Goal: Transaction & Acquisition: Book appointment/travel/reservation

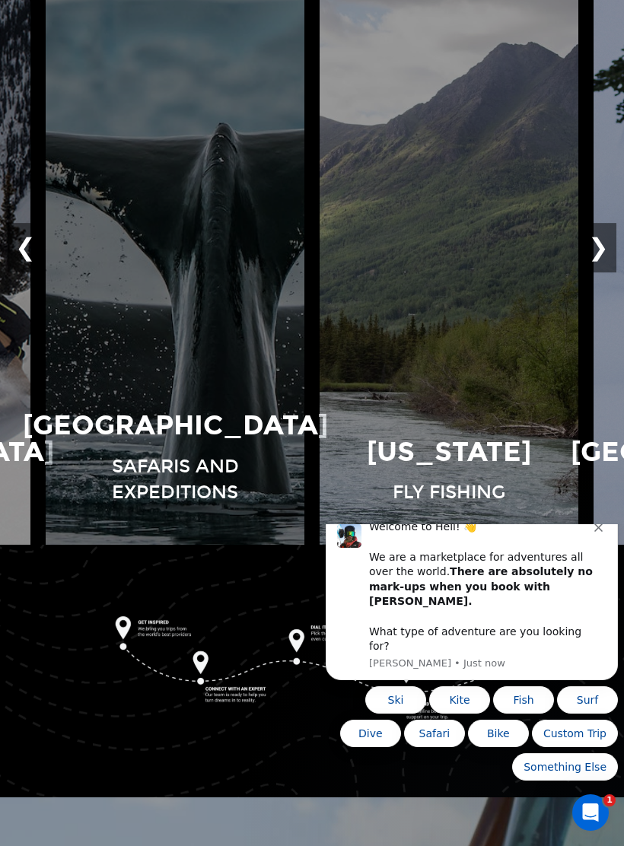
click at [602, 251] on button "❯" at bounding box center [599, 248] width 36 height 50
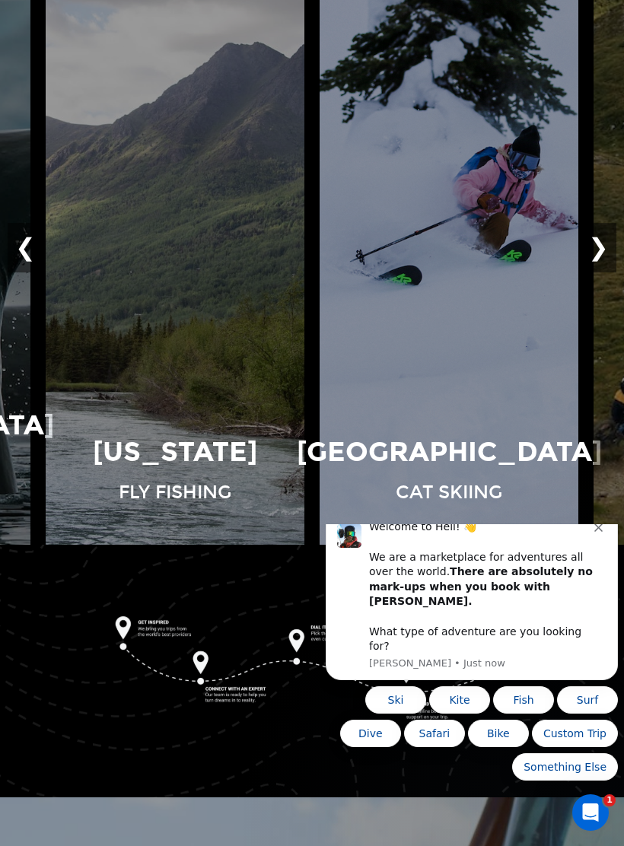
click at [595, 254] on button "❯" at bounding box center [599, 248] width 36 height 50
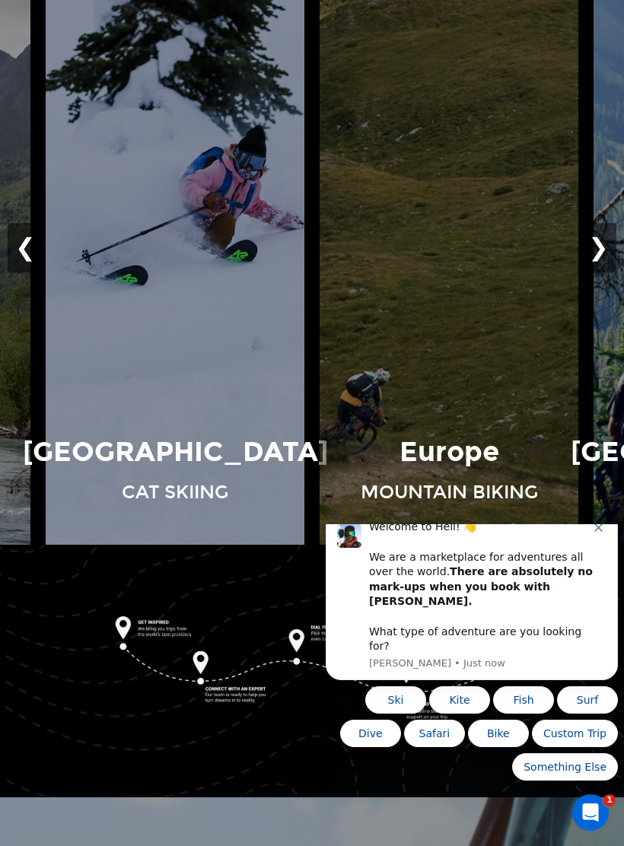
click at [600, 253] on button "❯" at bounding box center [599, 248] width 36 height 50
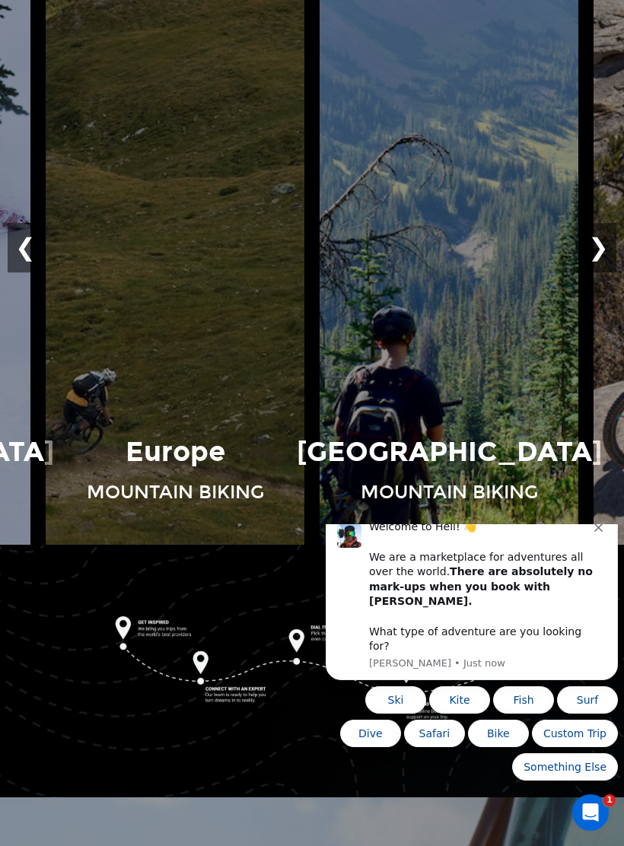
click at [601, 253] on button "❯" at bounding box center [599, 248] width 36 height 50
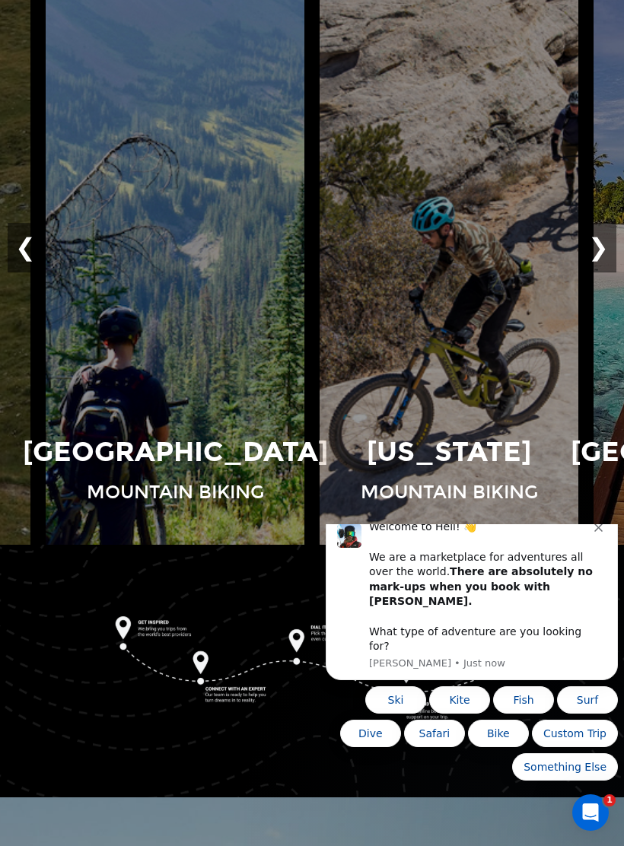
click at [606, 258] on button "❯" at bounding box center [599, 248] width 36 height 50
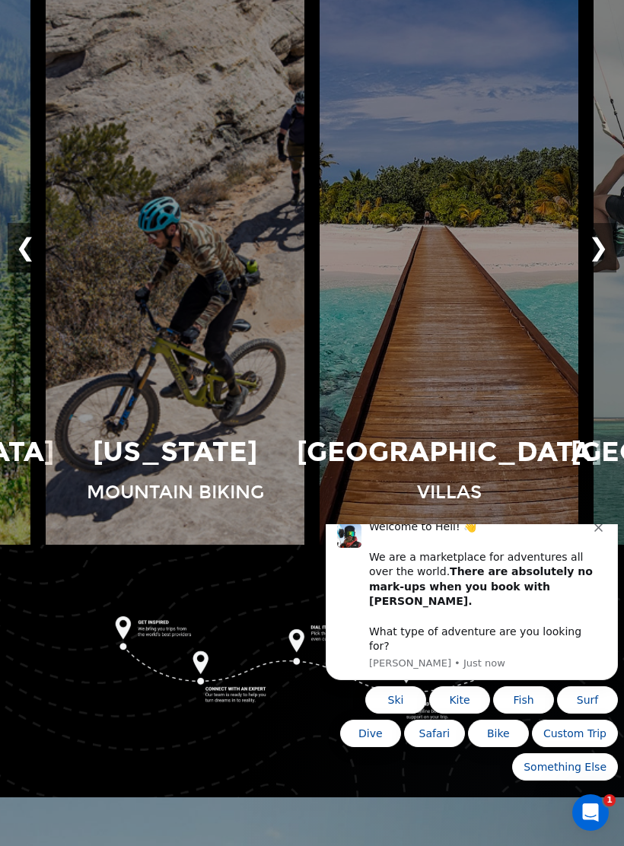
click at [610, 253] on button "❯" at bounding box center [599, 248] width 36 height 50
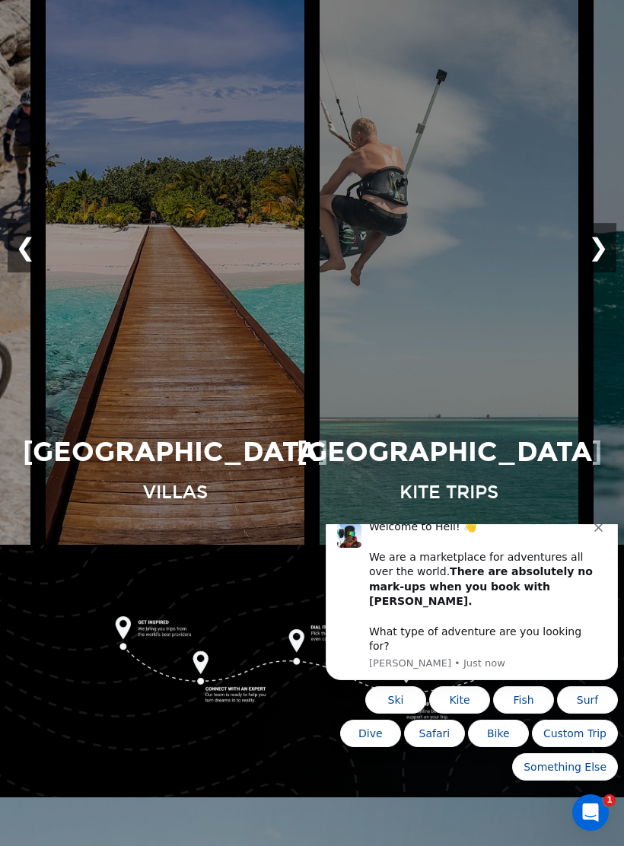
click at [614, 253] on button "❯" at bounding box center [599, 248] width 36 height 50
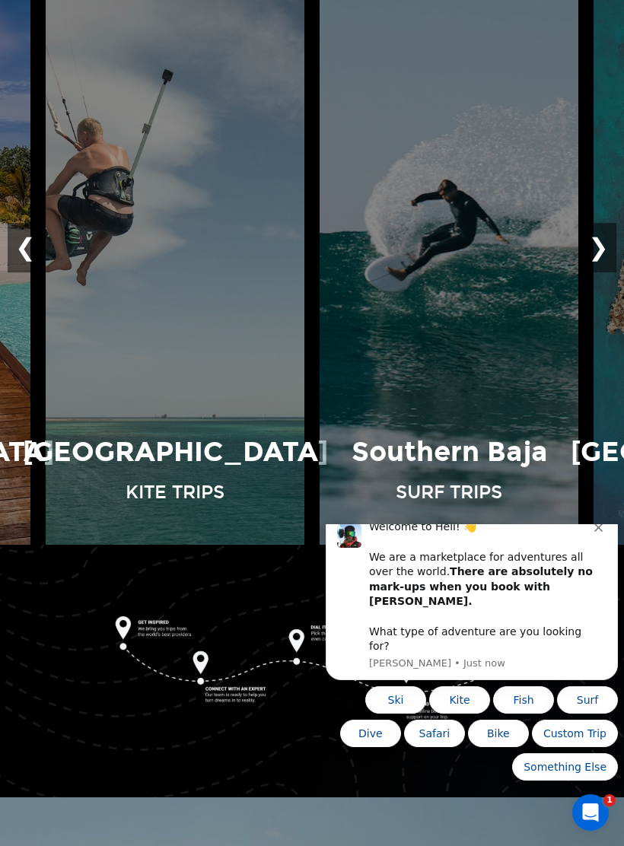
click at [615, 254] on button "❯" at bounding box center [599, 248] width 36 height 50
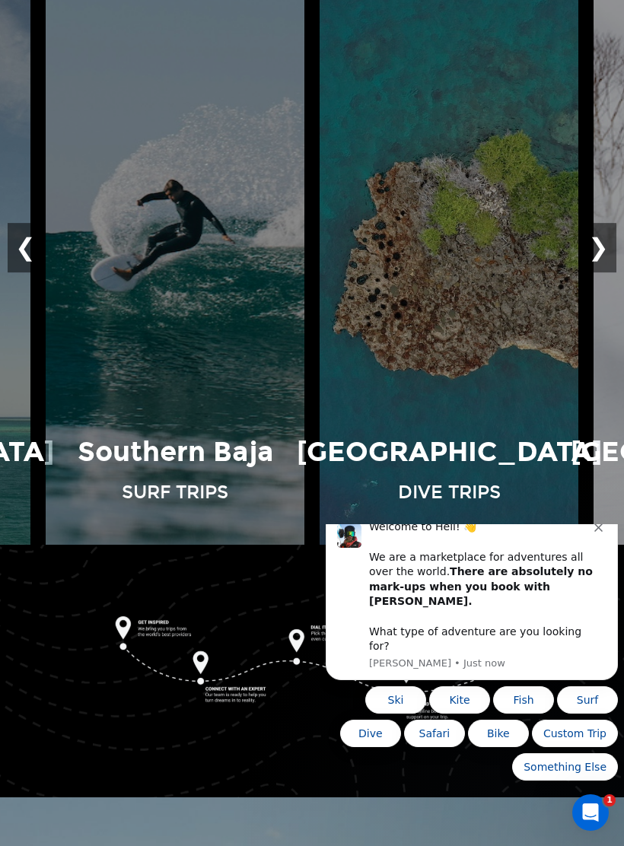
click at [616, 257] on button "❯" at bounding box center [599, 248] width 36 height 50
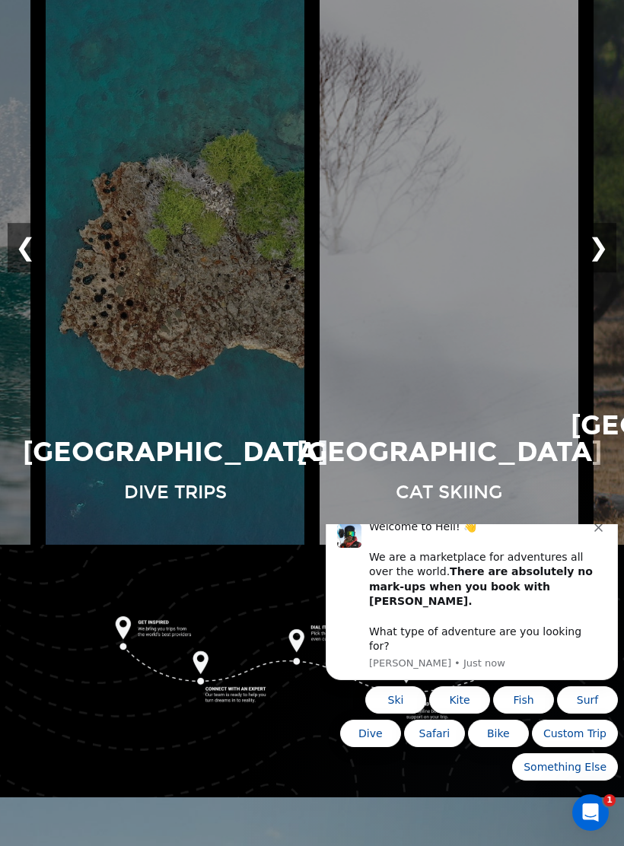
click at [615, 256] on button "❯" at bounding box center [599, 248] width 36 height 50
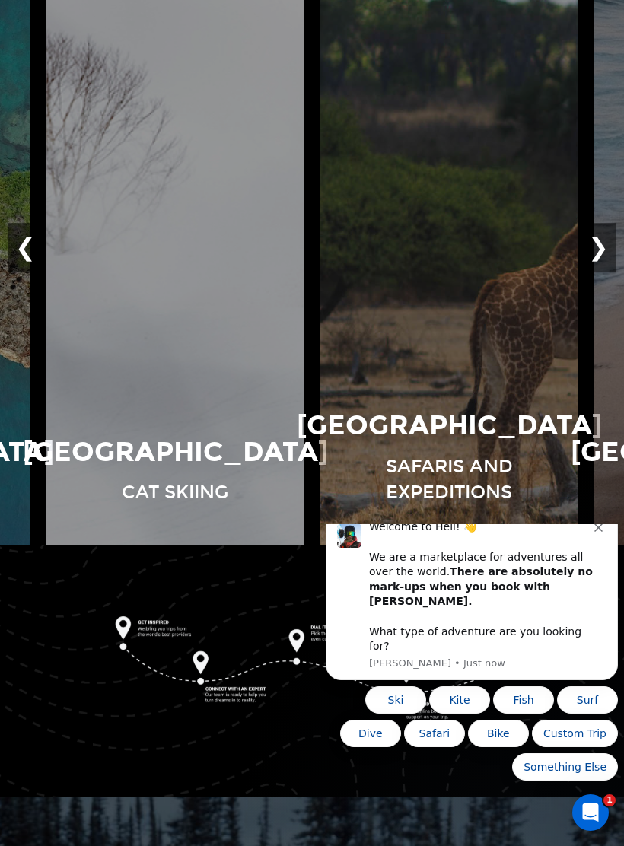
click at [169, 505] on button "View Adventures" at bounding box center [175, 524] width 152 height 39
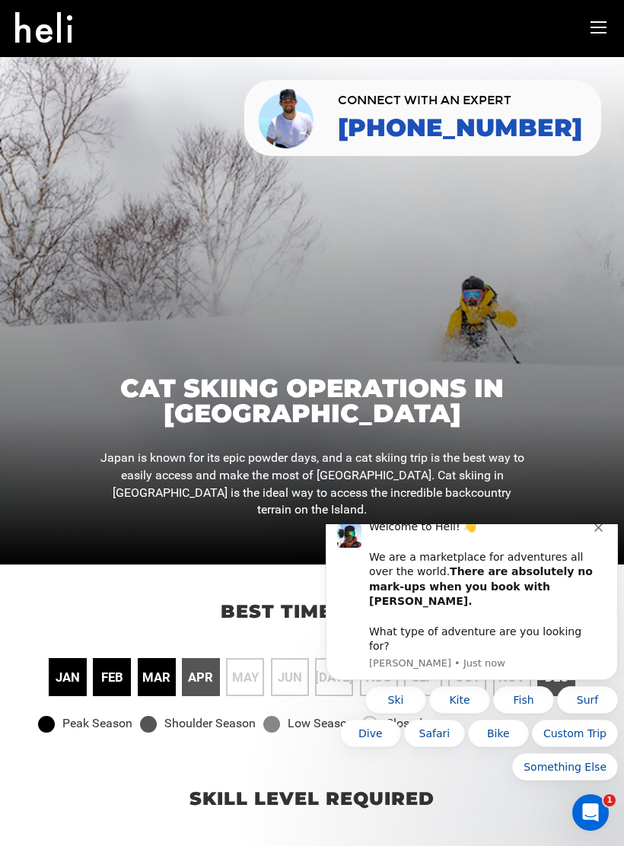
click at [398, 696] on button "Ski" at bounding box center [395, 699] width 61 height 27
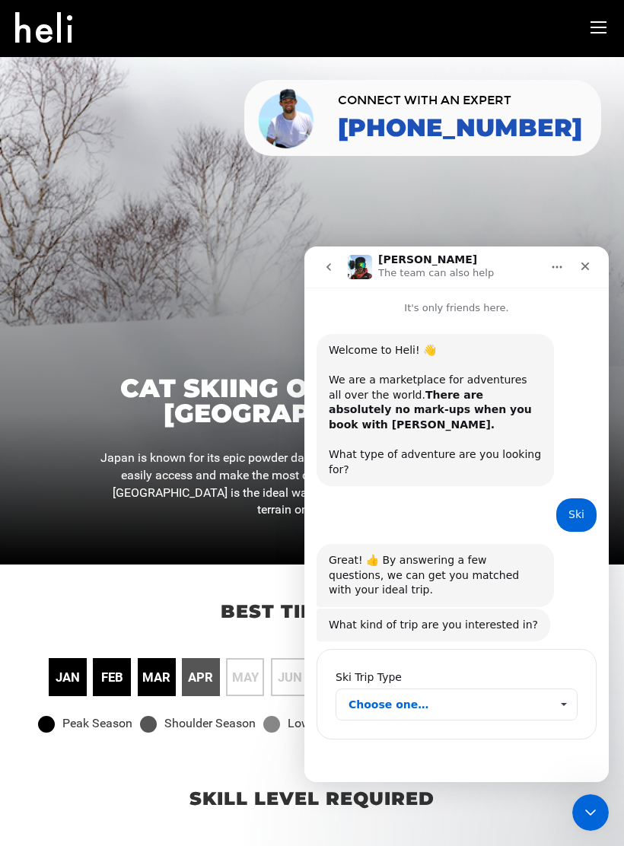
click at [554, 689] on span "Choose one…" at bounding box center [563, 704] width 27 height 30
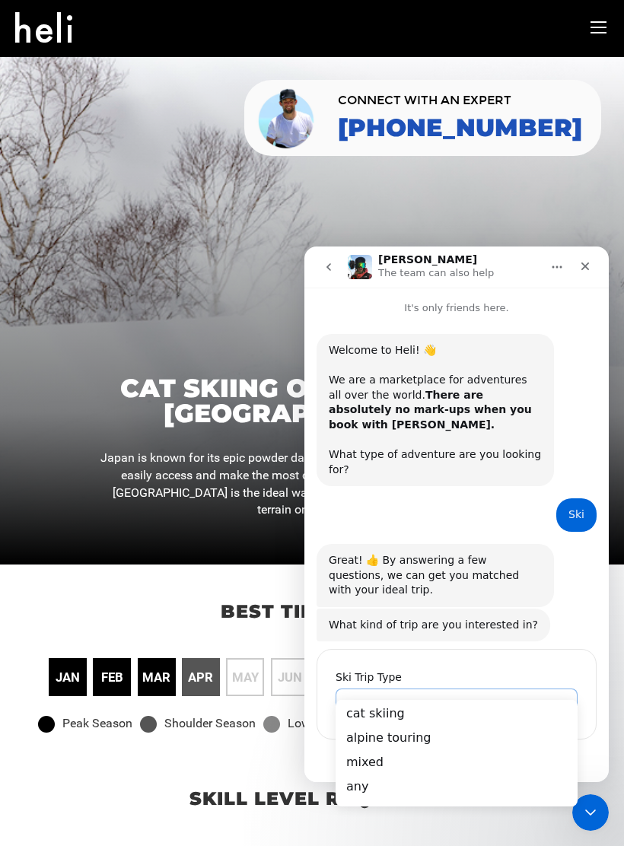
scroll to position [30, 0]
click at [451, 760] on div "mixed" at bounding box center [457, 762] width 242 height 24
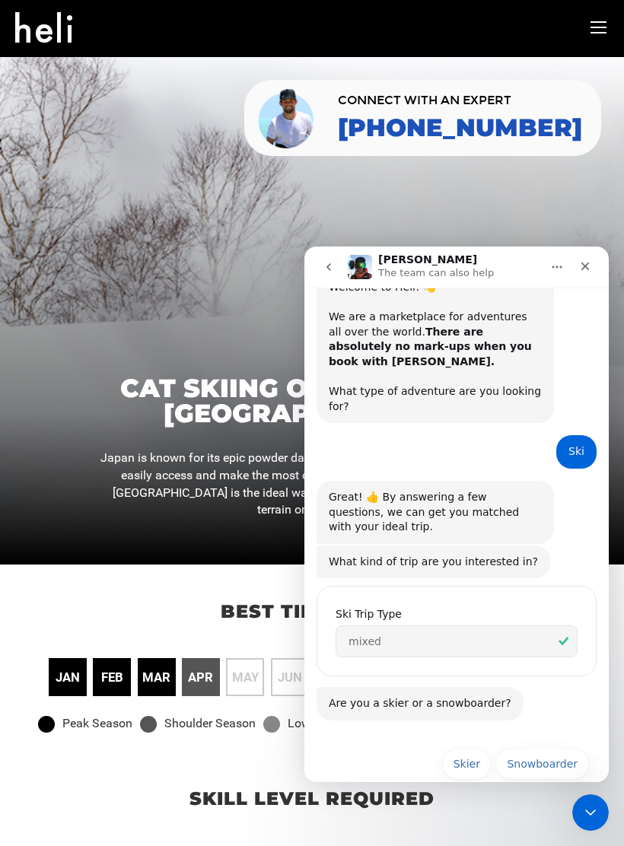
scroll to position [65, 0]
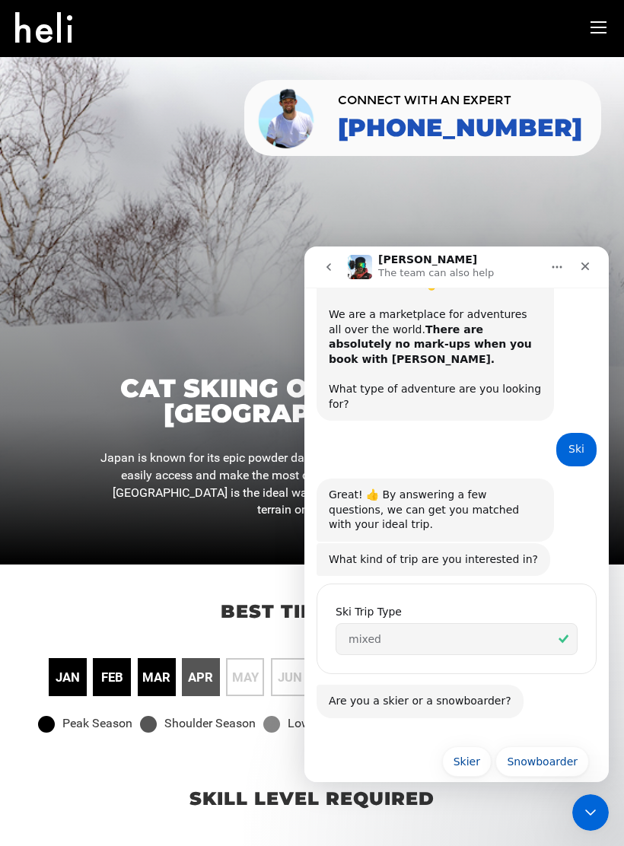
click at [473, 746] on button "Skier" at bounding box center [466, 761] width 49 height 30
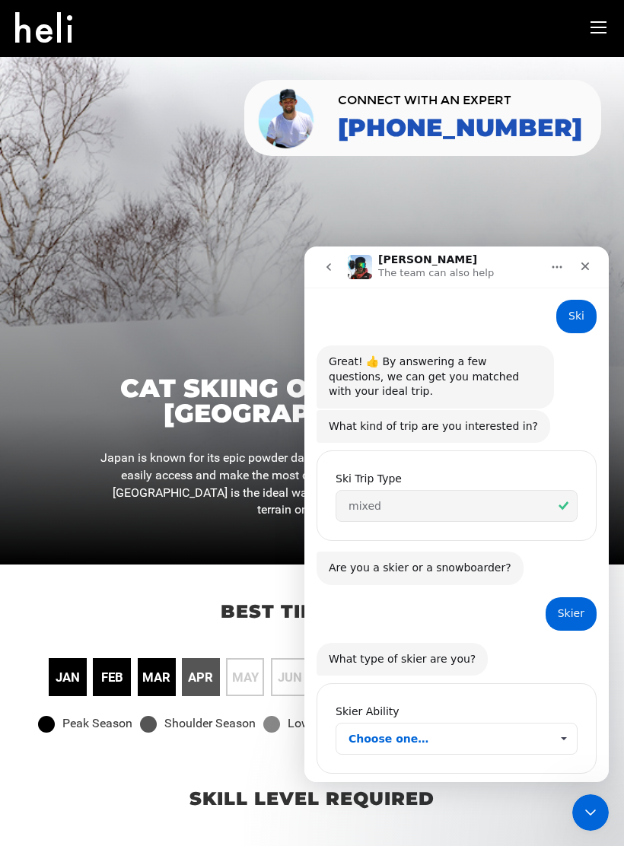
scroll to position [208, 0]
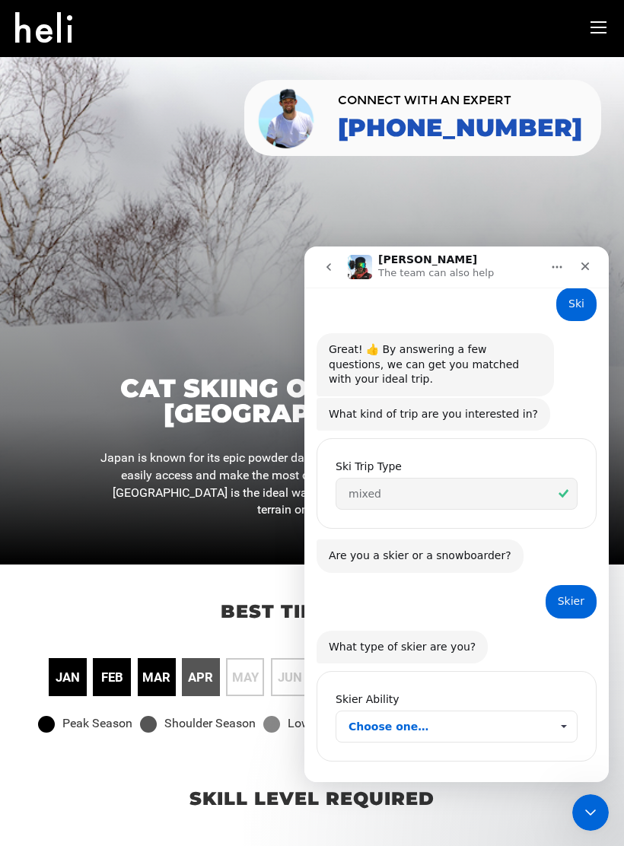
click at [559, 711] on span "Choose one…" at bounding box center [563, 726] width 27 height 30
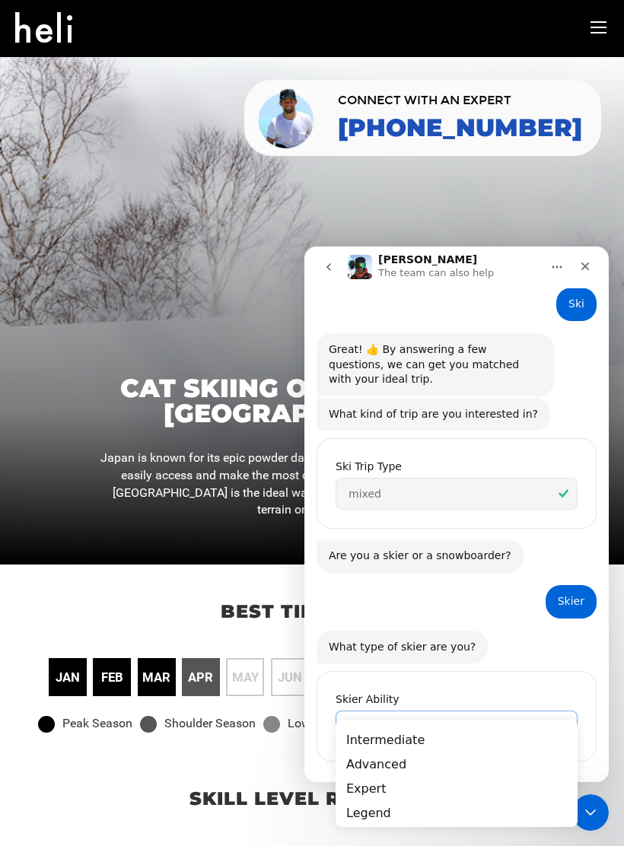
scroll to position [0, 0]
click at [440, 782] on div "Expert" at bounding box center [457, 789] width 242 height 24
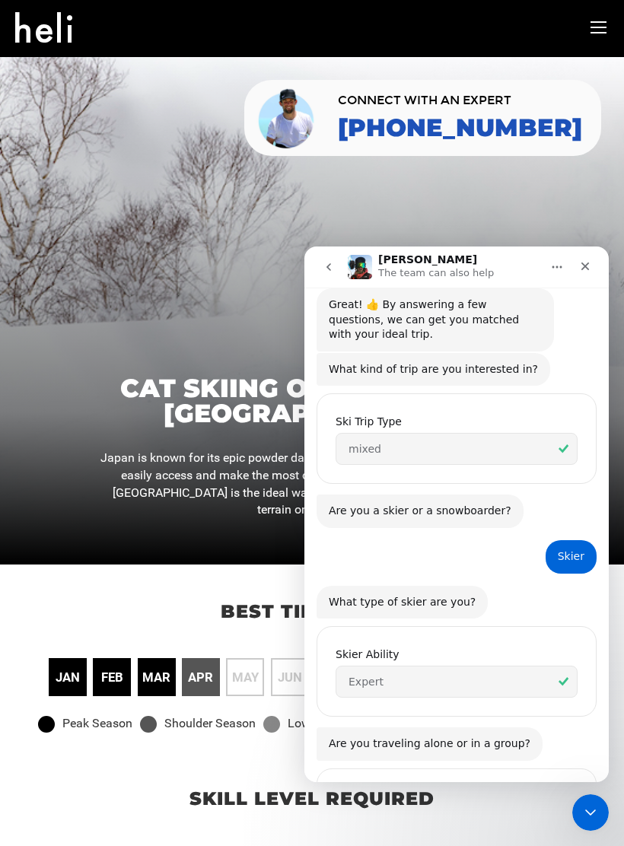
scroll to position [349, 0]
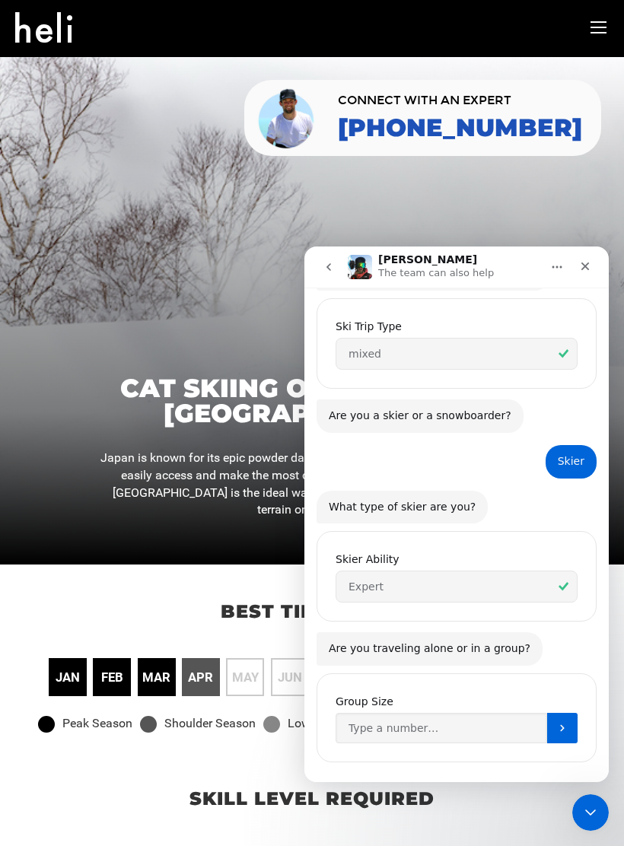
click at [568, 722] on icon "Submit" at bounding box center [562, 728] width 12 height 12
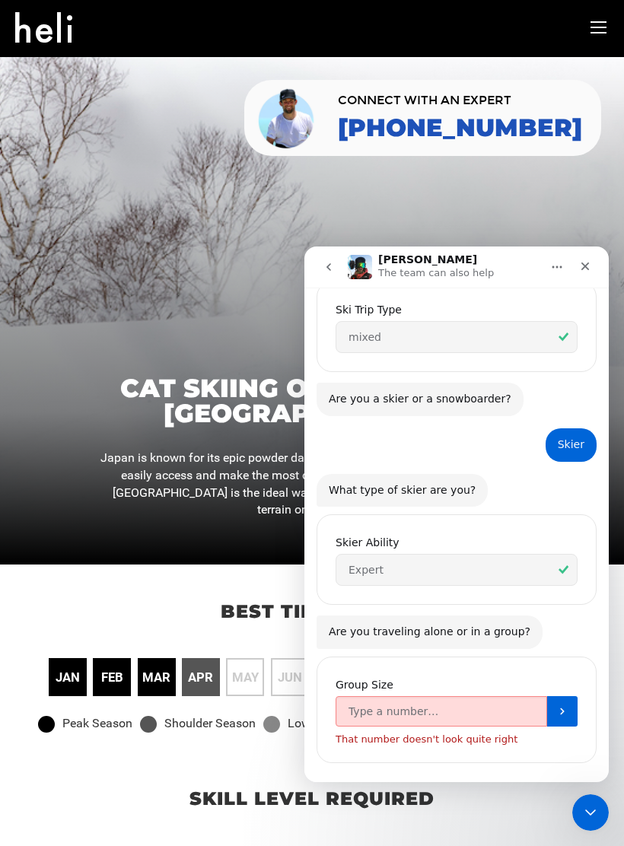
scroll to position [366, 0]
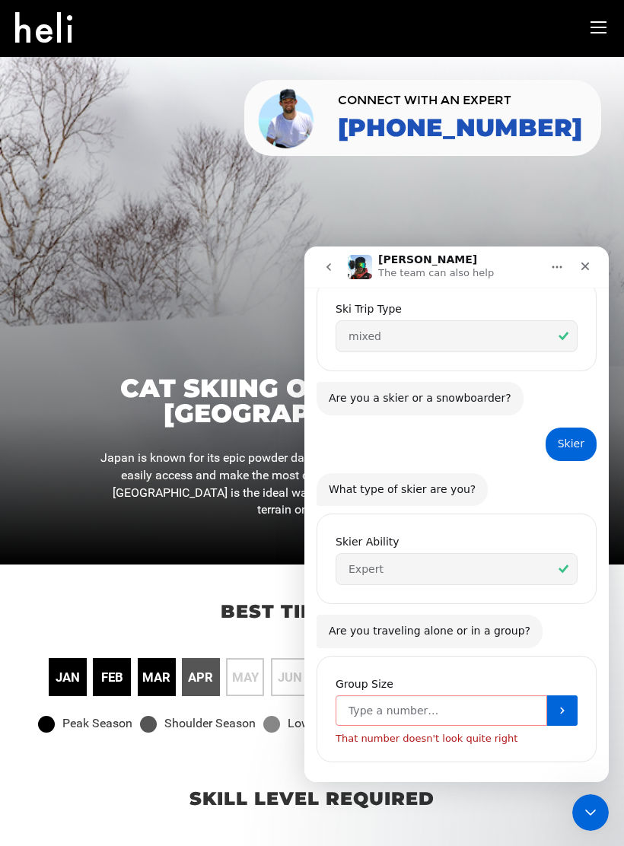
click at [512, 695] on input "Group Size" at bounding box center [442, 710] width 212 height 30
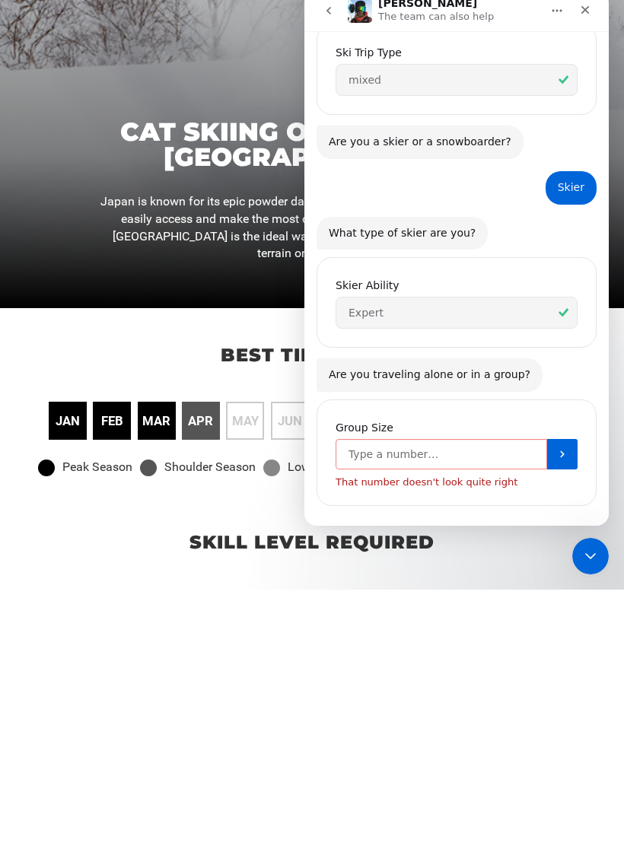
type input "6"
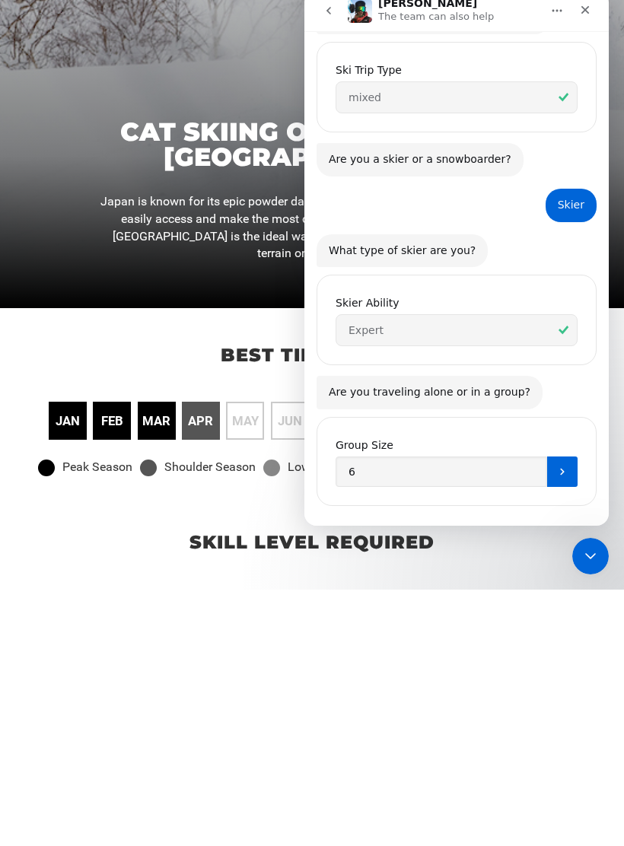
click at [571, 457] on button "Submit" at bounding box center [562, 472] width 30 height 30
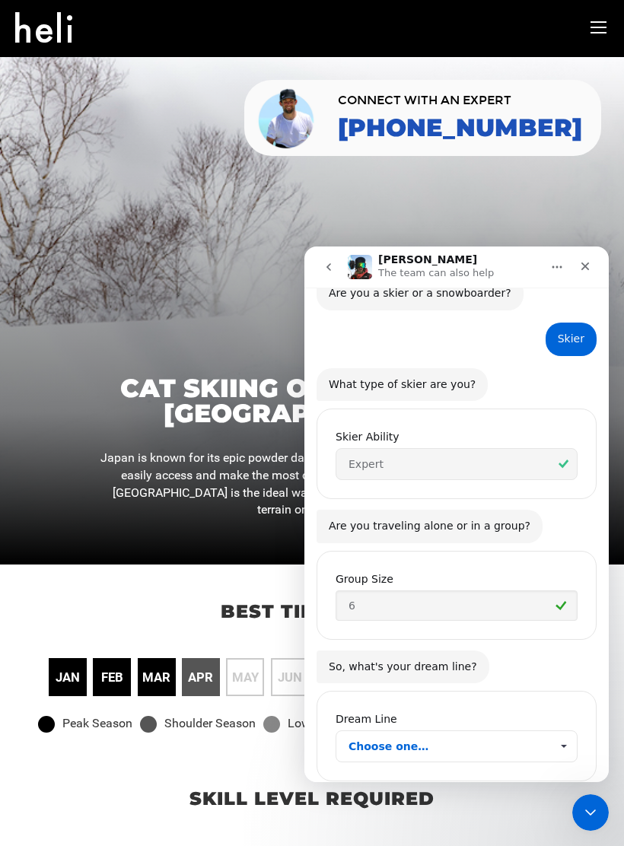
scroll to position [490, 0]
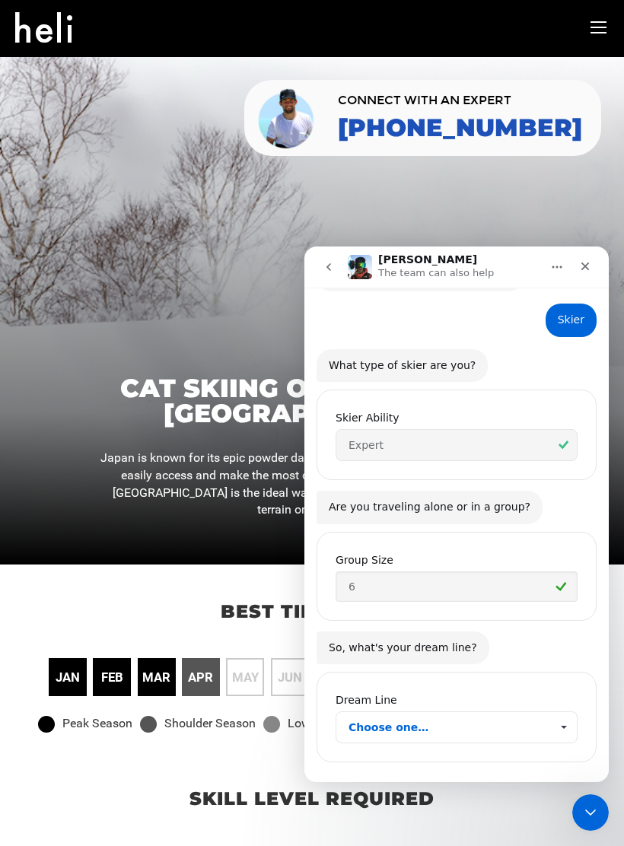
click at [564, 712] on span "Choose one…" at bounding box center [563, 727] width 27 height 30
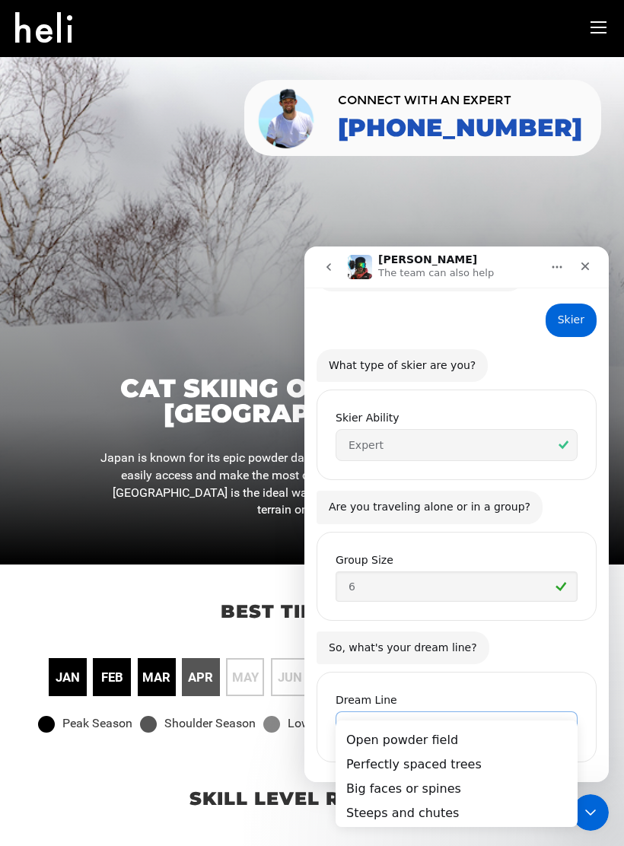
scroll to position [0, 0]
click at [414, 737] on div "Open powder field" at bounding box center [457, 740] width 242 height 24
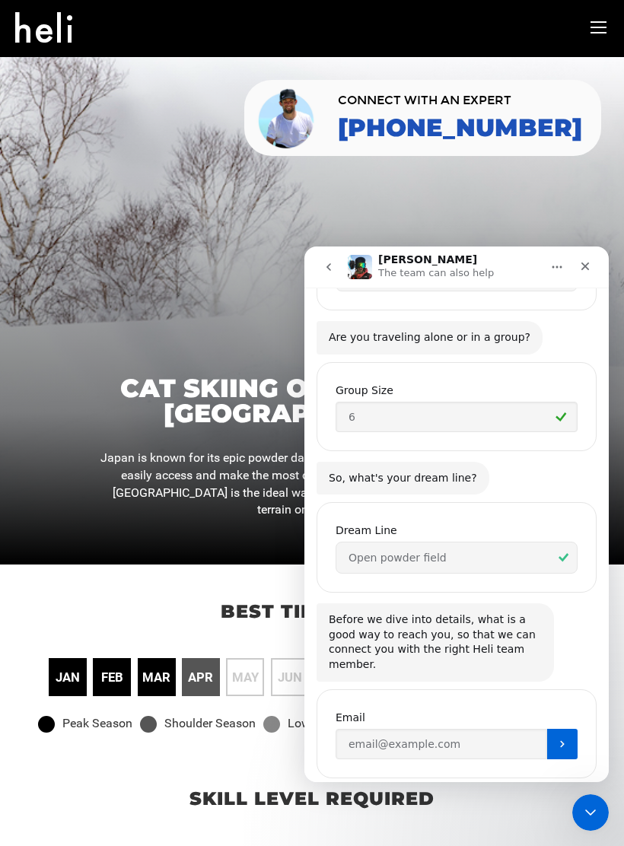
scroll to position [659, 0]
click at [132, 609] on p "Best time to go" at bounding box center [312, 612] width 594 height 26
click at [75, 673] on span "jan" at bounding box center [68, 678] width 24 height 18
click at [484, 730] on input "Enter your email" at bounding box center [442, 745] width 212 height 30
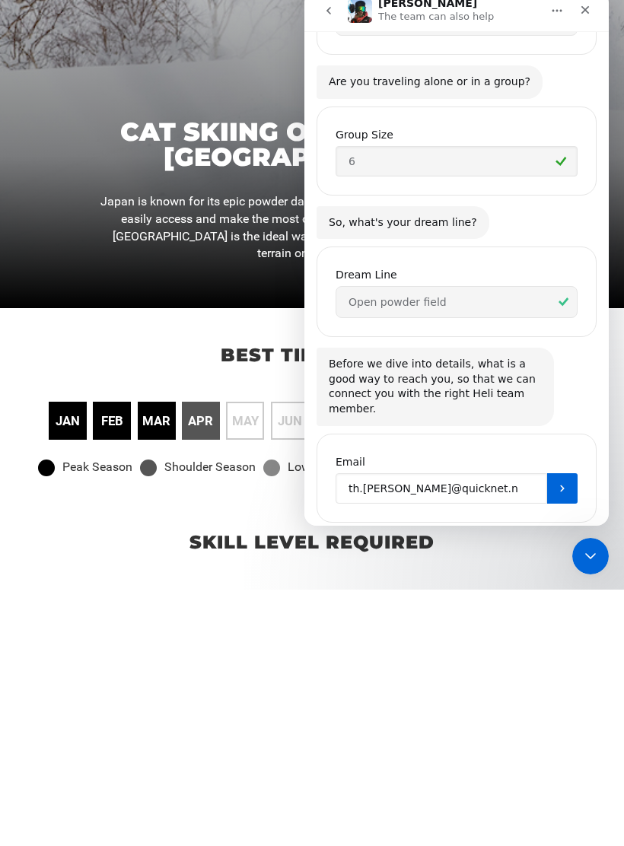
type input "[EMAIL_ADDRESS][PERSON_NAME][DOMAIN_NAME]"
click at [563, 473] on button "Submit" at bounding box center [562, 488] width 30 height 30
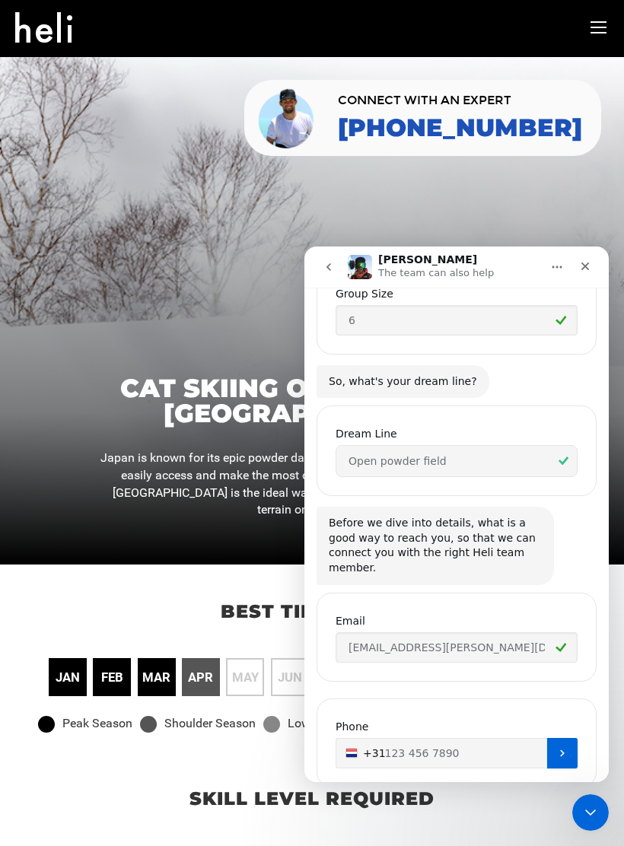
scroll to position [765, 0]
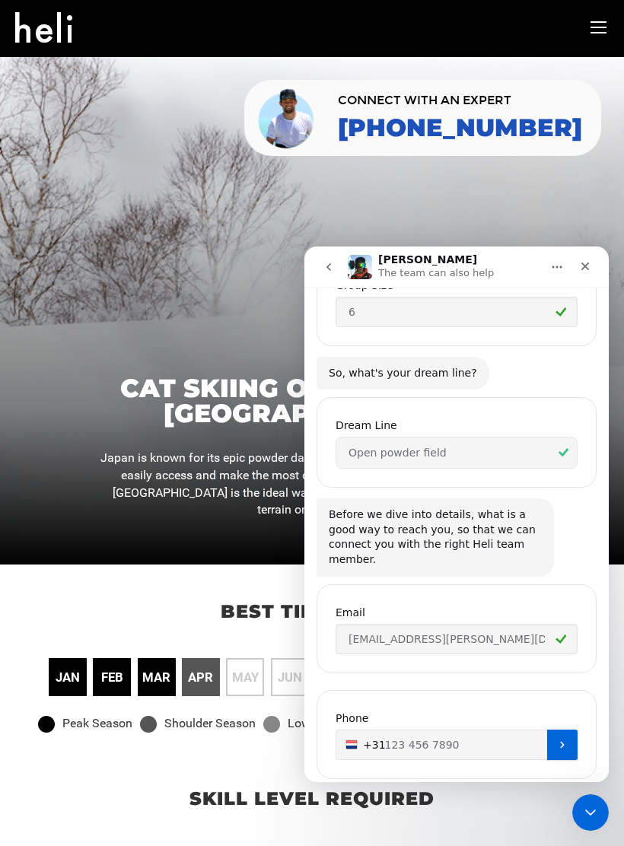
click at [500, 730] on input "+31" at bounding box center [457, 745] width 242 height 30
click at [356, 730] on input "655812862" at bounding box center [457, 745] width 242 height 30
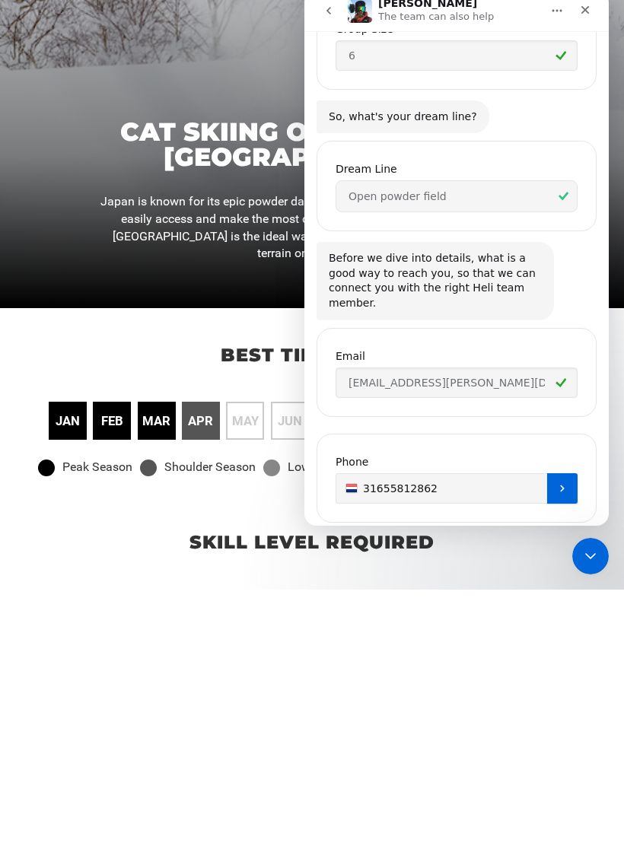
click at [565, 482] on icon "Submit" at bounding box center [562, 488] width 12 height 12
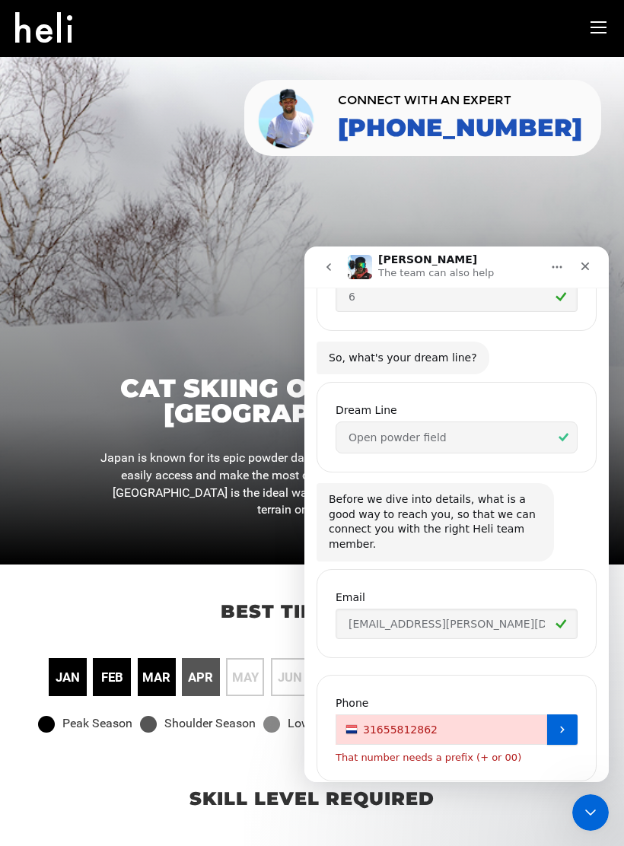
scroll to position [782, 0]
click at [368, 712] on input "31655812862" at bounding box center [457, 727] width 242 height 30
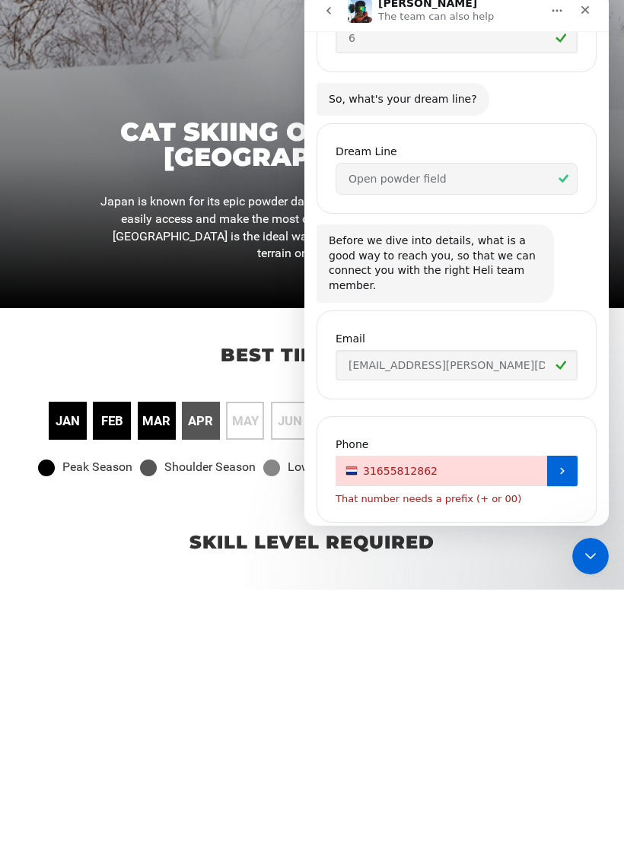
type input "[PHONE_NUMBER]"
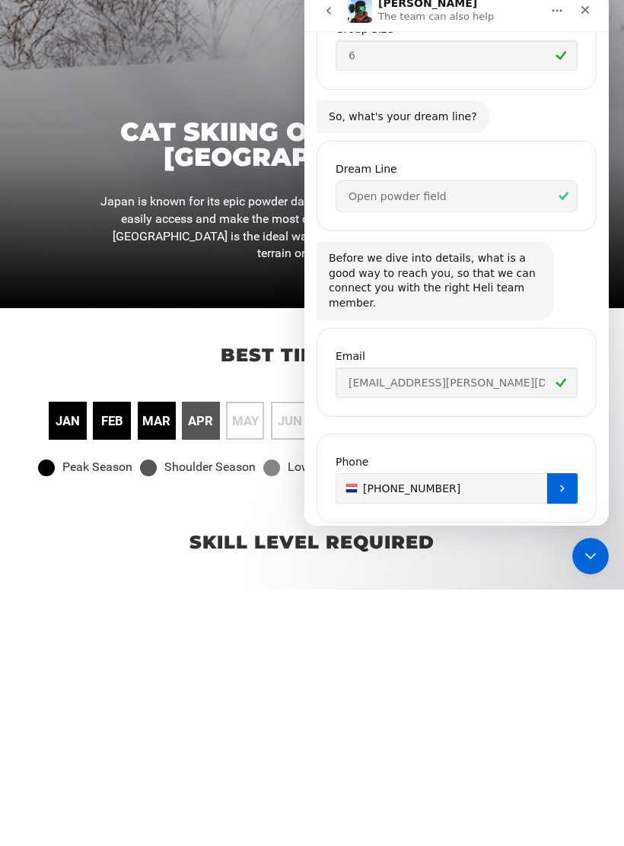
click at [569, 473] on button "Submit" at bounding box center [562, 488] width 30 height 30
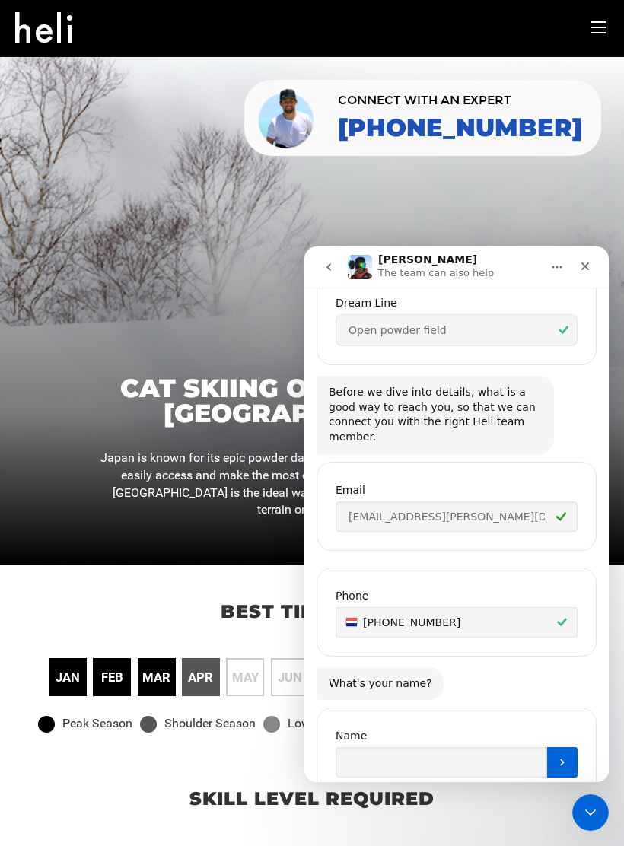
scroll to position [905, 0]
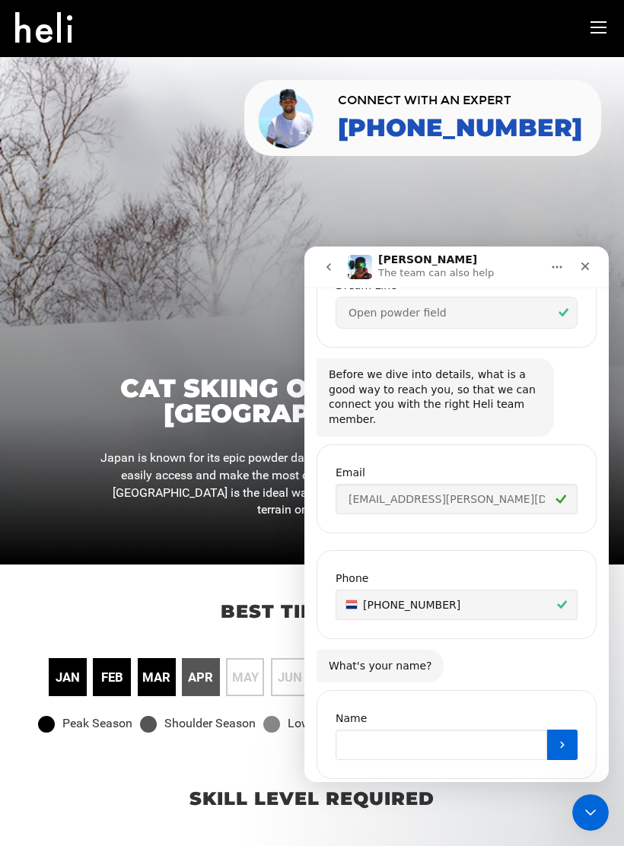
click at [408, 730] on input "Name" at bounding box center [442, 745] width 212 height 30
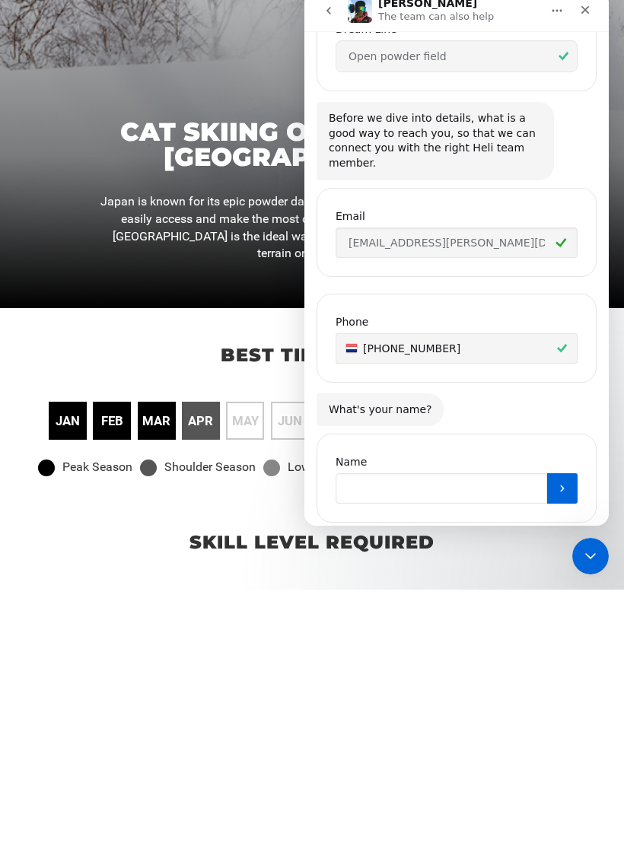
type input "[PERSON_NAME]"
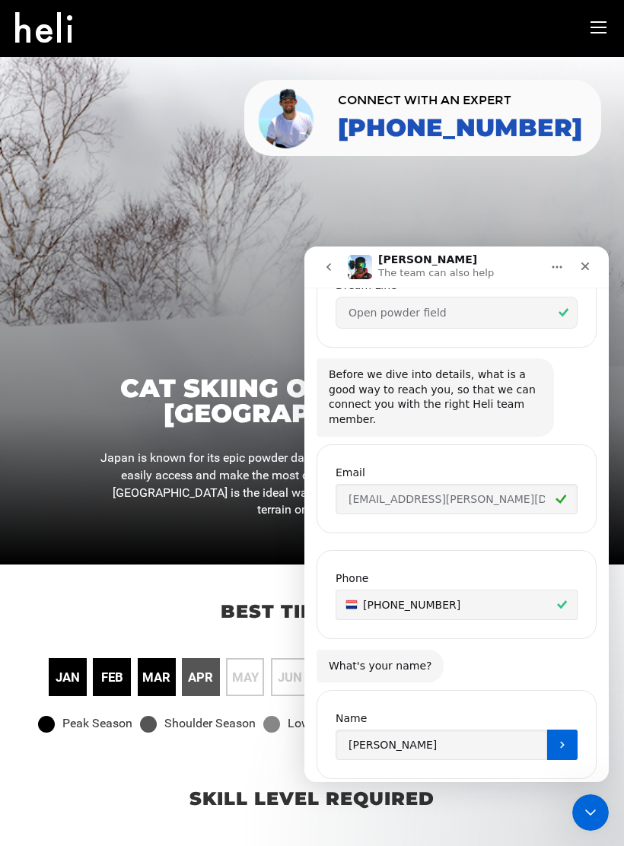
click at [564, 739] on icon "Submit" at bounding box center [562, 745] width 12 height 12
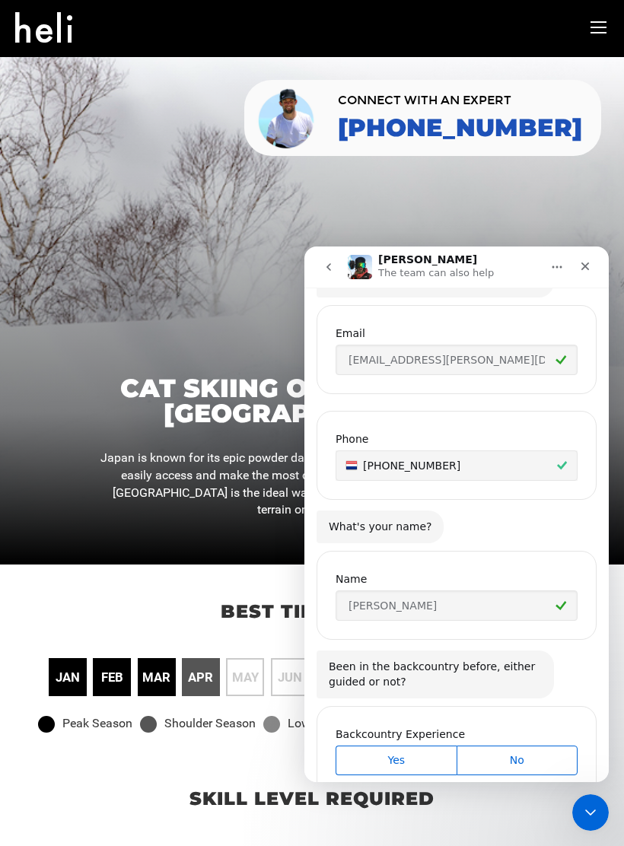
scroll to position [1065, 0]
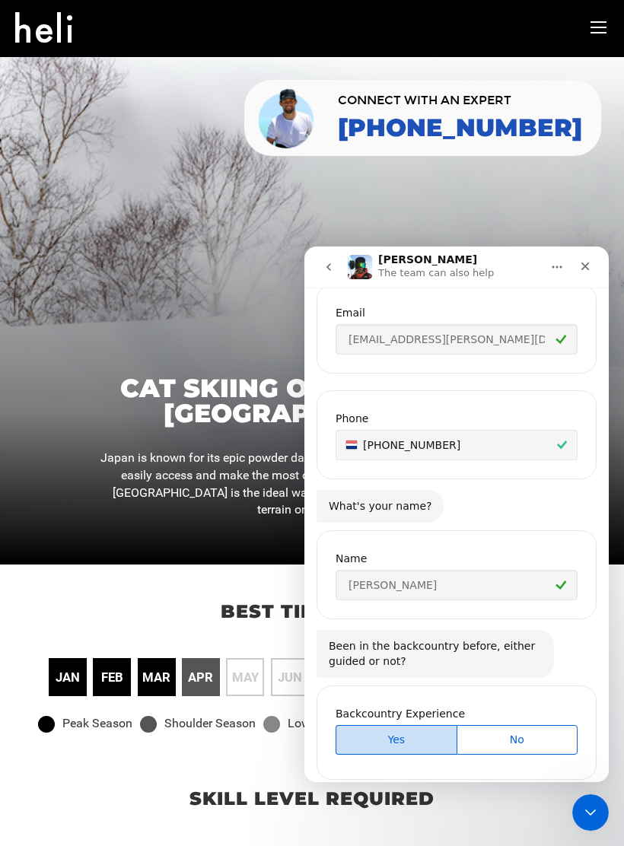
click at [406, 732] on span "Yes" at bounding box center [396, 740] width 117 height 16
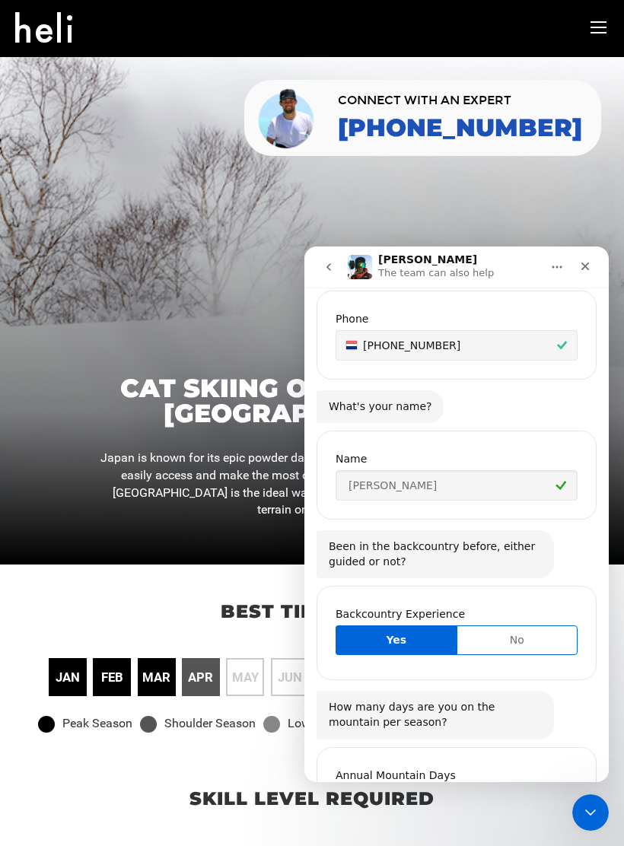
scroll to position [1219, 0]
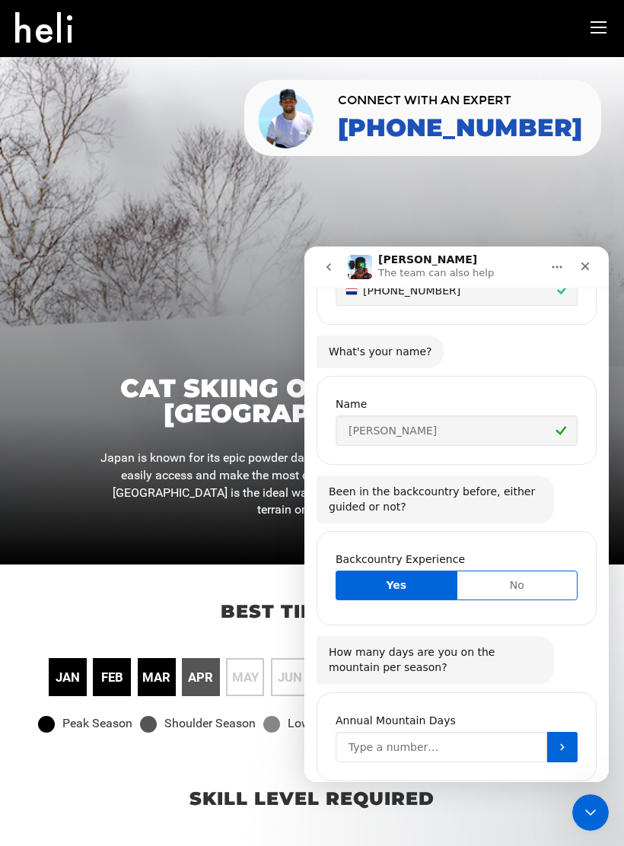
click at [455, 732] on input "Annual Mountain Days" at bounding box center [442, 747] width 212 height 30
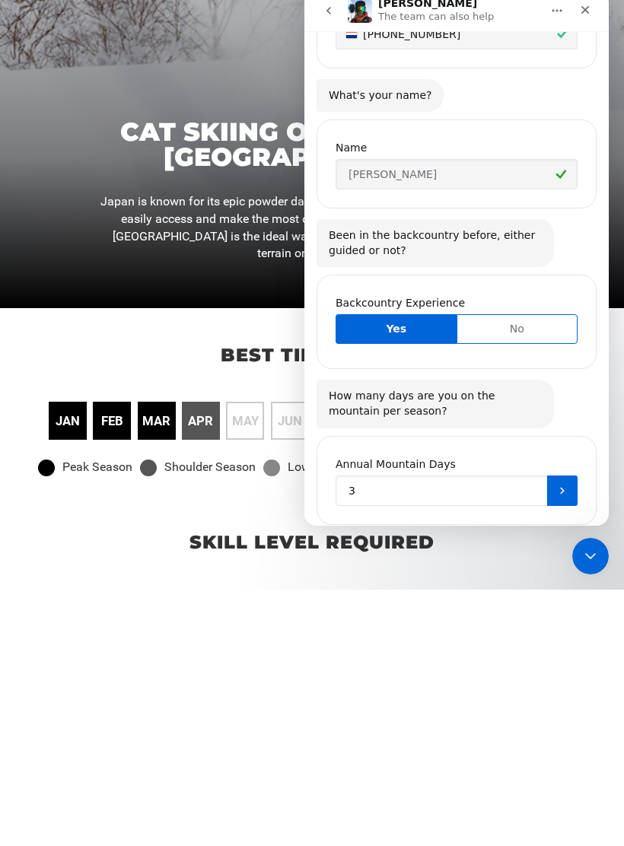
type input "30"
click at [567, 485] on icon "Submit" at bounding box center [562, 491] width 12 height 12
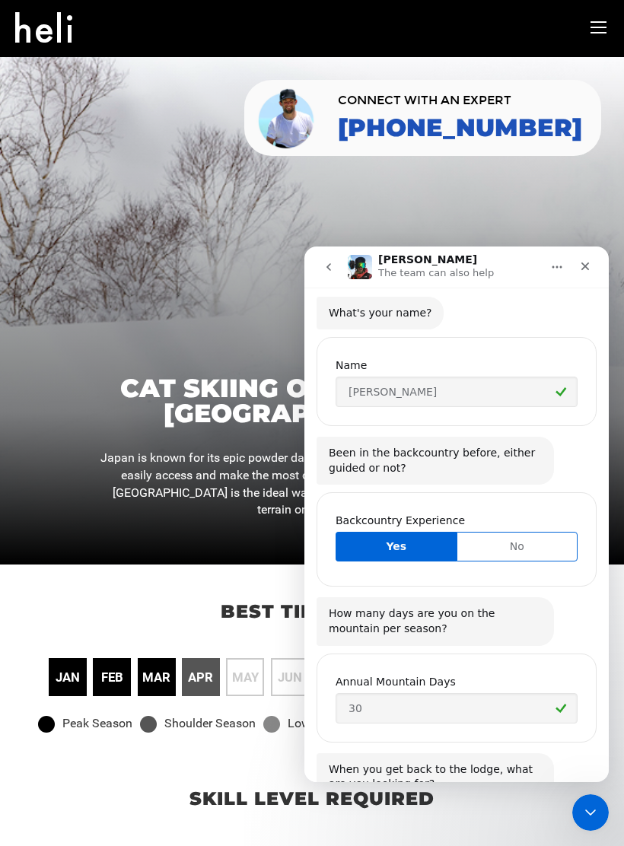
scroll to position [1375, 0]
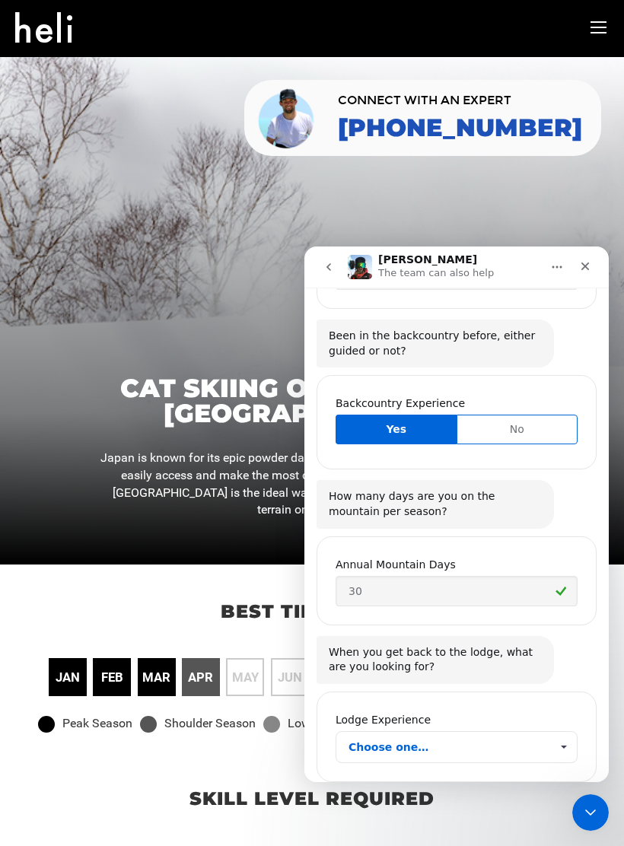
click at [565, 732] on span "Choose one…" at bounding box center [563, 747] width 27 height 30
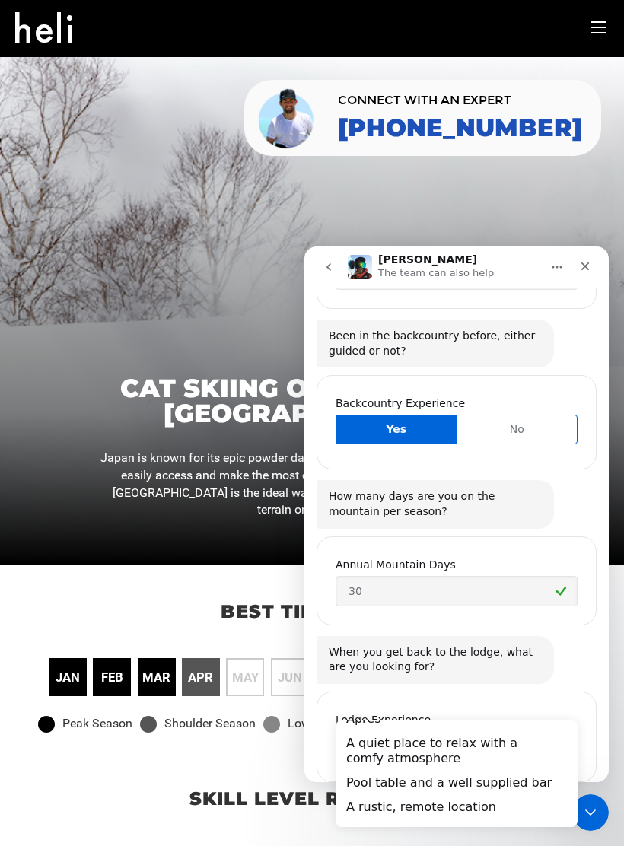
scroll to position [37, 0]
click at [489, 746] on div "A quiet place to relax with a comfy atmosphere" at bounding box center [457, 751] width 242 height 40
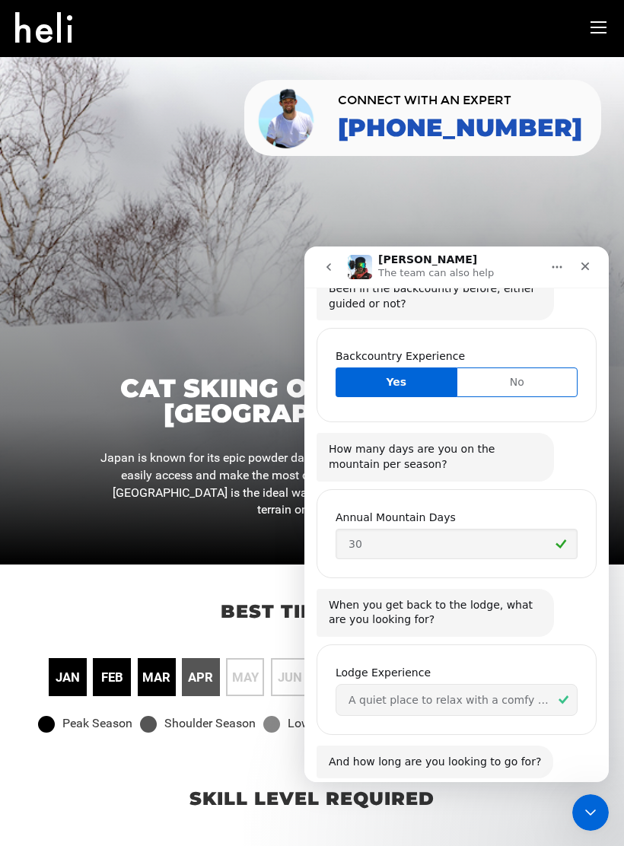
scroll to position [1517, 0]
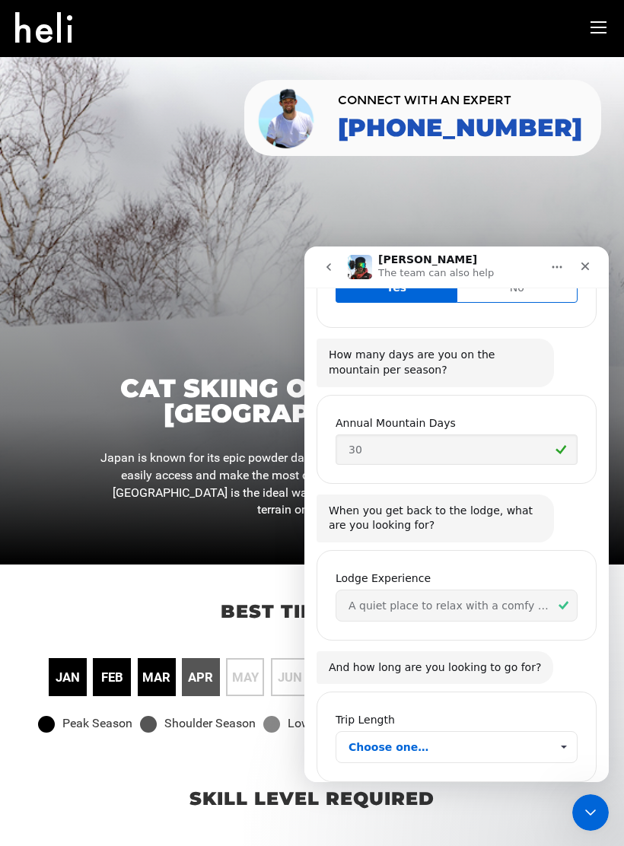
click at [565, 732] on span "Choose one…" at bounding box center [563, 747] width 27 height 30
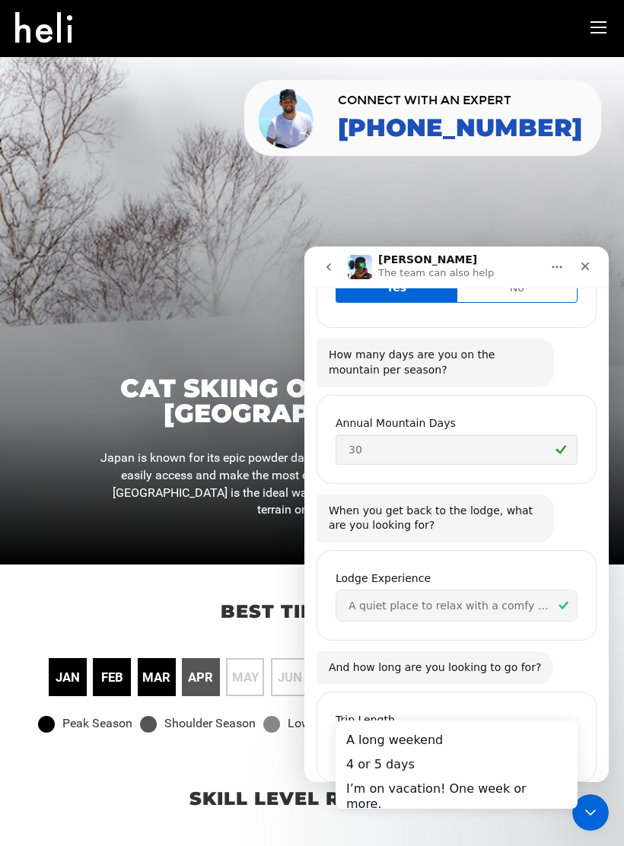
scroll to position [0, 0]
click at [510, 783] on div "I’m on vacation! One week or more." at bounding box center [457, 797] width 242 height 40
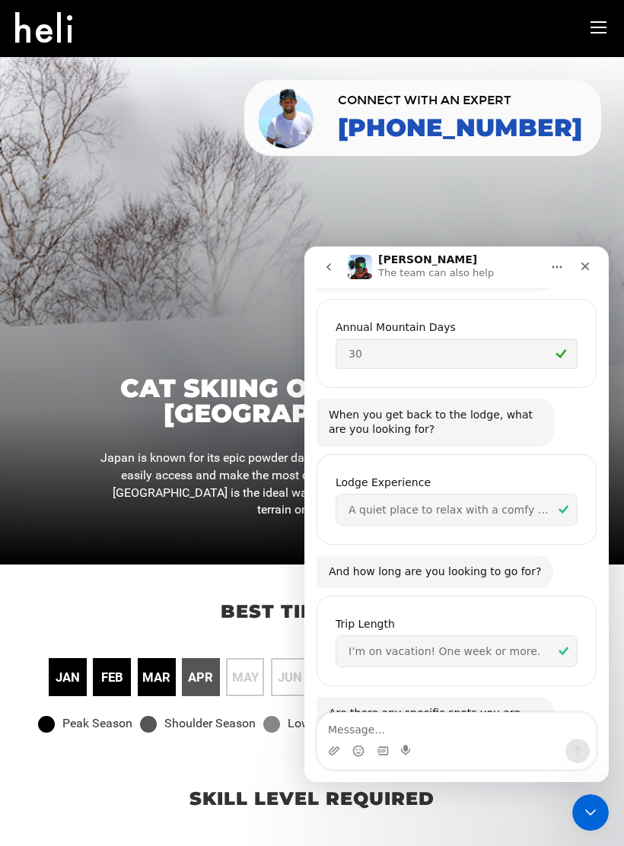
scroll to position [1650, 0]
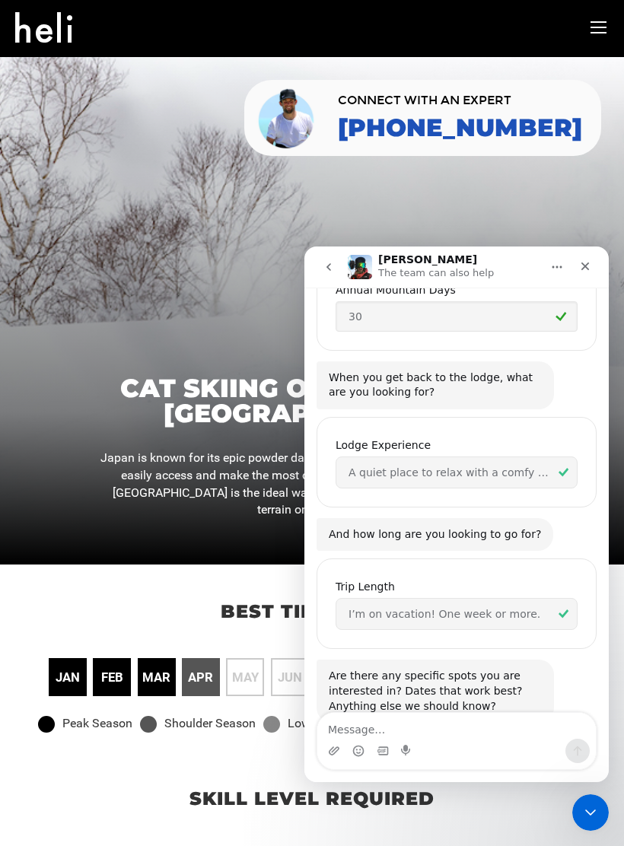
click at [535, 734] on textarea "Message…" at bounding box center [456, 726] width 278 height 26
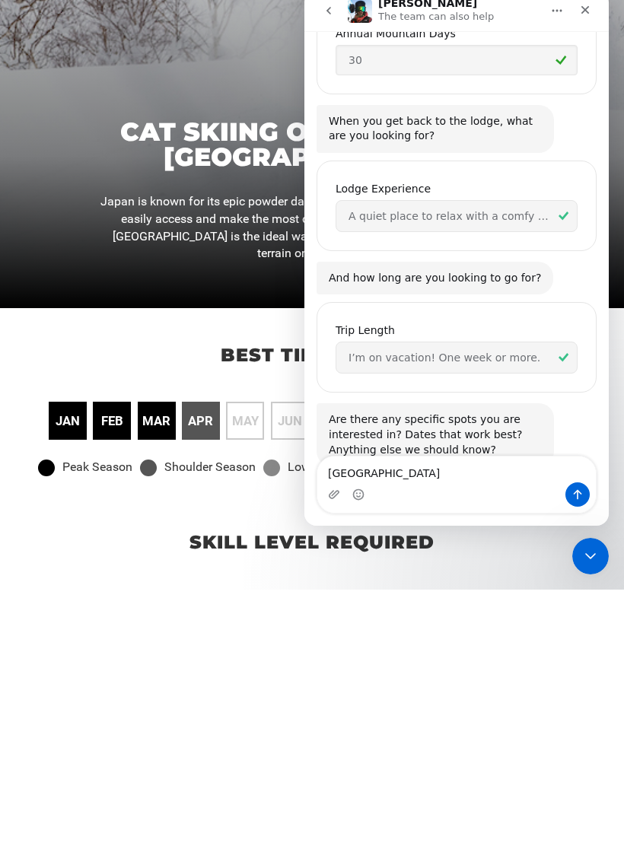
type textarea "[GEOGRAPHIC_DATA]"
click at [586, 497] on button "Send a message…" at bounding box center [577, 494] width 24 height 24
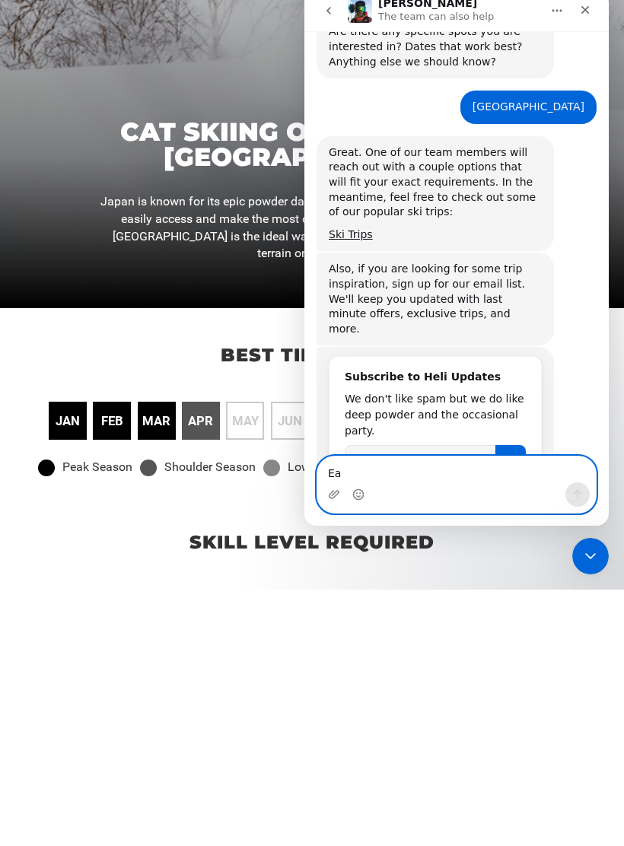
scroll to position [2048, 0]
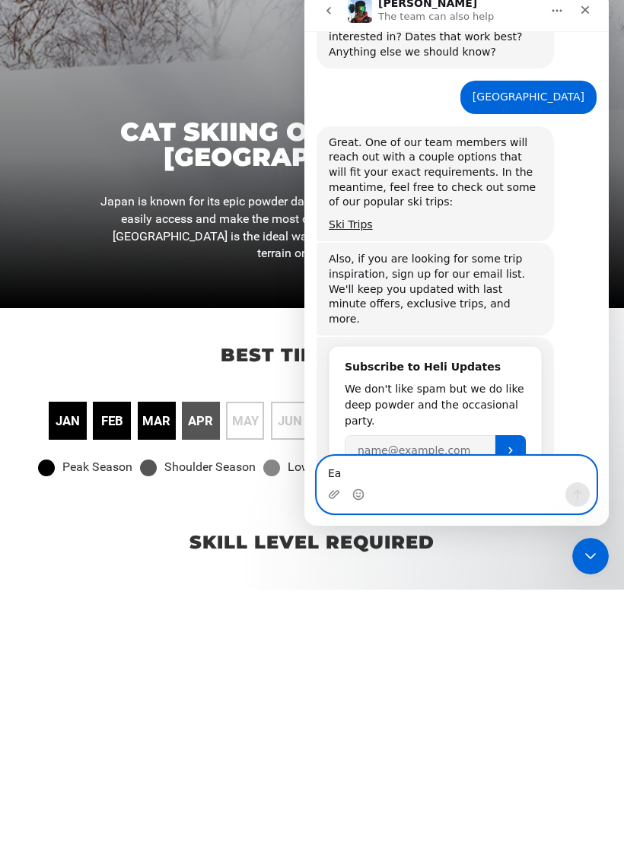
type textarea "Ea"
click at [358, 218] on link "Ski Trips" at bounding box center [351, 224] width 44 height 12
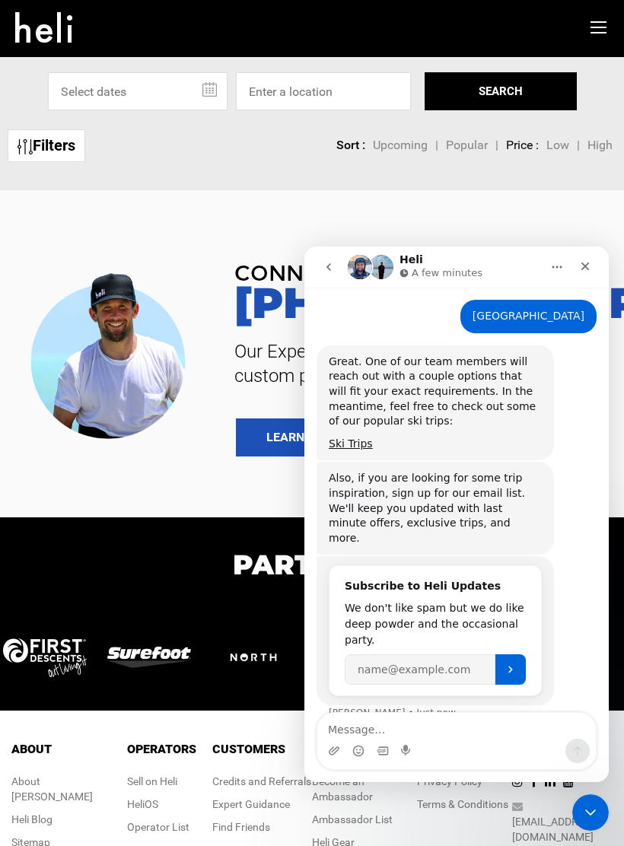
scroll to position [2090, 0]
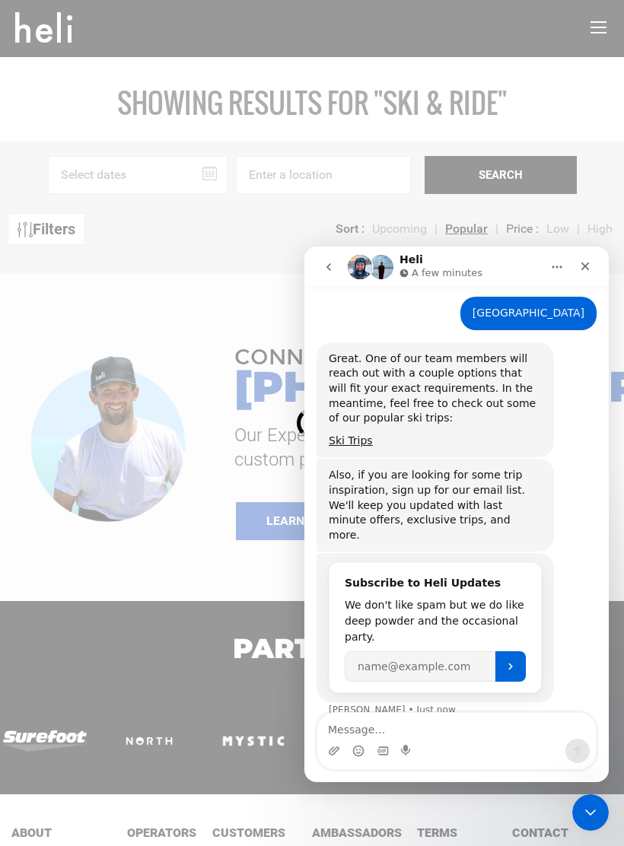
click at [587, 265] on icon "Close" at bounding box center [585, 267] width 8 height 8
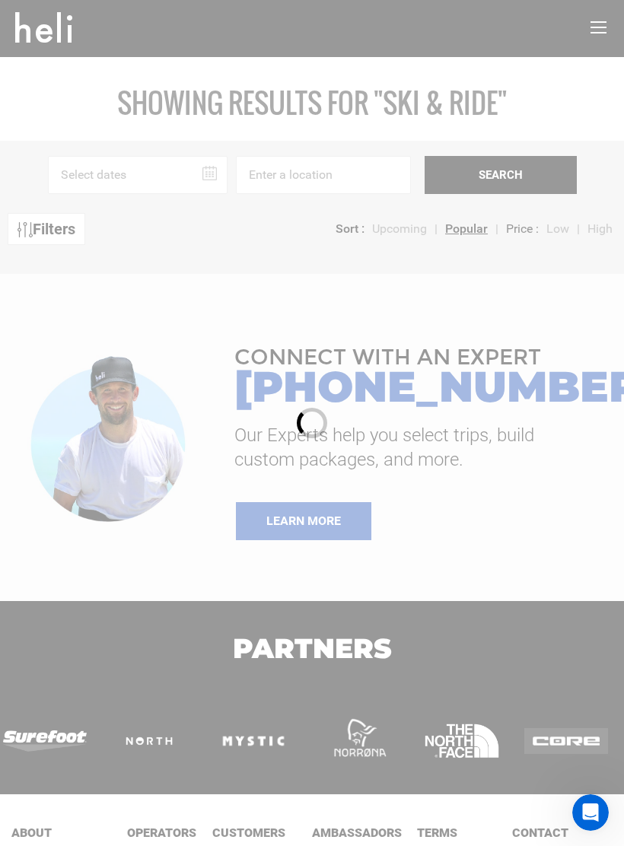
scroll to position [0, 0]
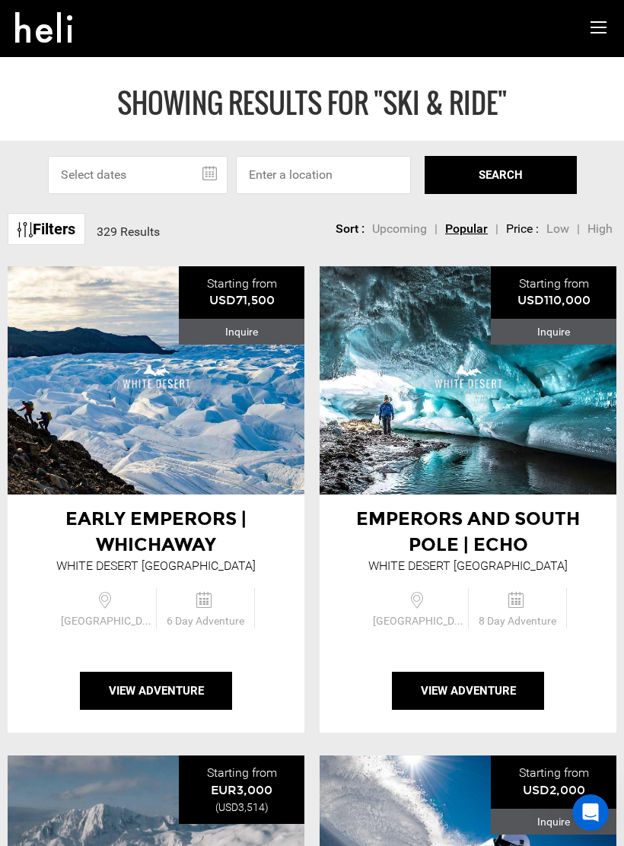
click at [182, 173] on input "text" at bounding box center [138, 175] width 180 height 38
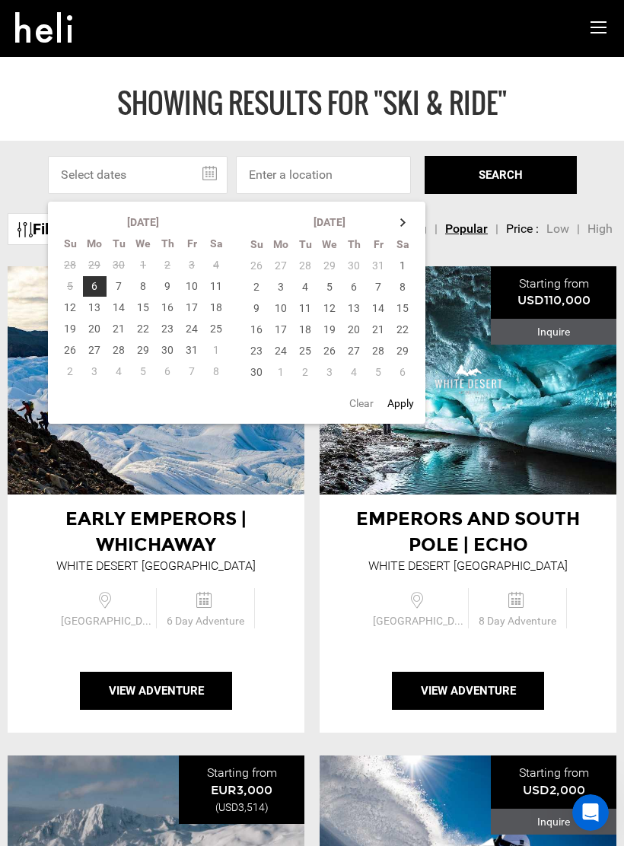
click at [413, 218] on th at bounding box center [403, 222] width 24 height 21
click at [404, 227] on th at bounding box center [403, 222] width 24 height 21
click at [260, 353] on td "25" at bounding box center [257, 350] width 24 height 21
click at [260, 374] on td "1" at bounding box center [257, 371] width 24 height 21
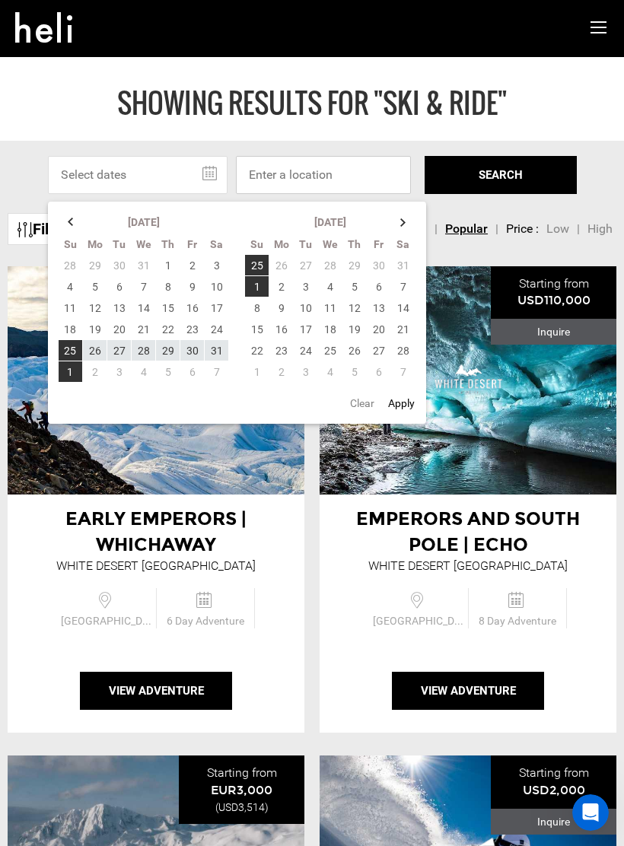
click at [336, 167] on input at bounding box center [323, 175] width 175 height 38
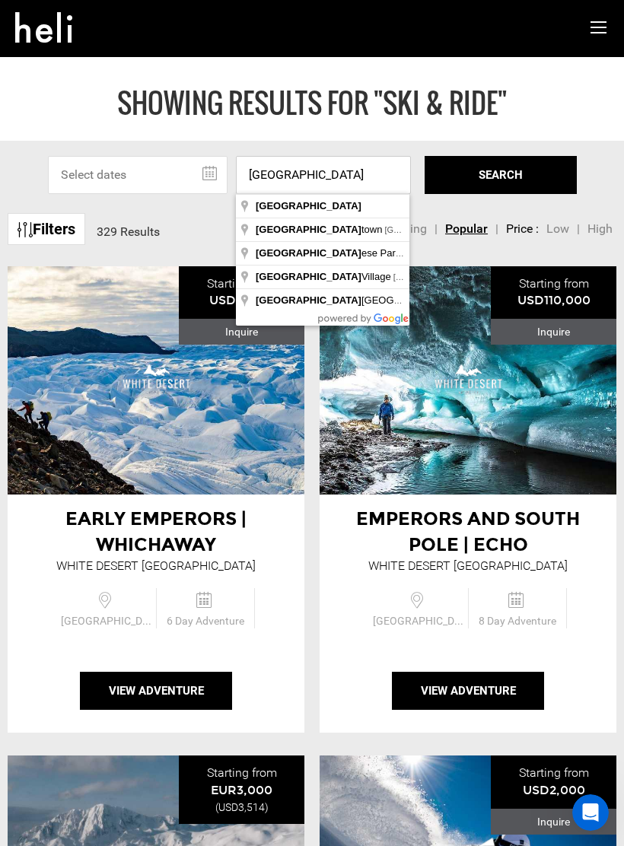
type input "[GEOGRAPHIC_DATA]"
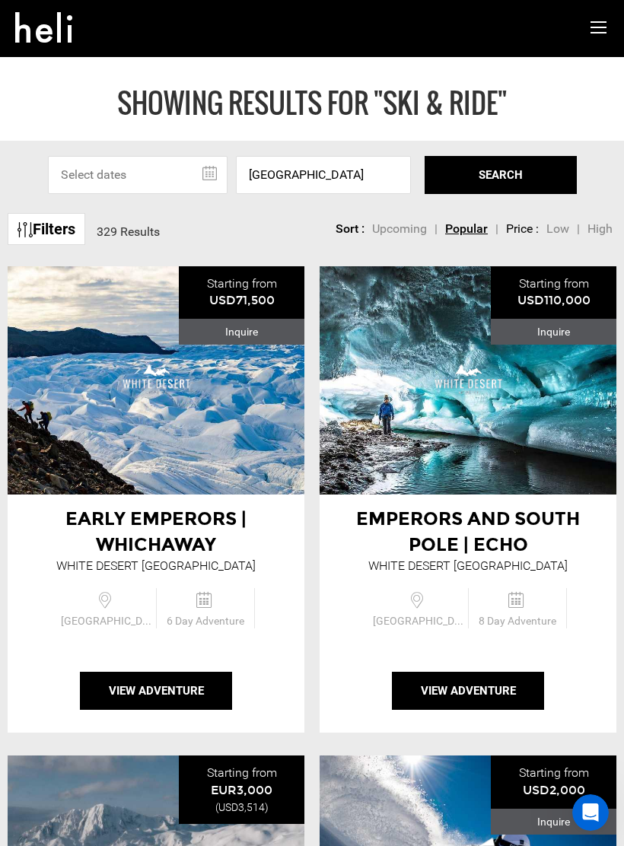
click at [510, 170] on button "SEARCH" at bounding box center [501, 175] width 152 height 38
type input "Ski & Ride"
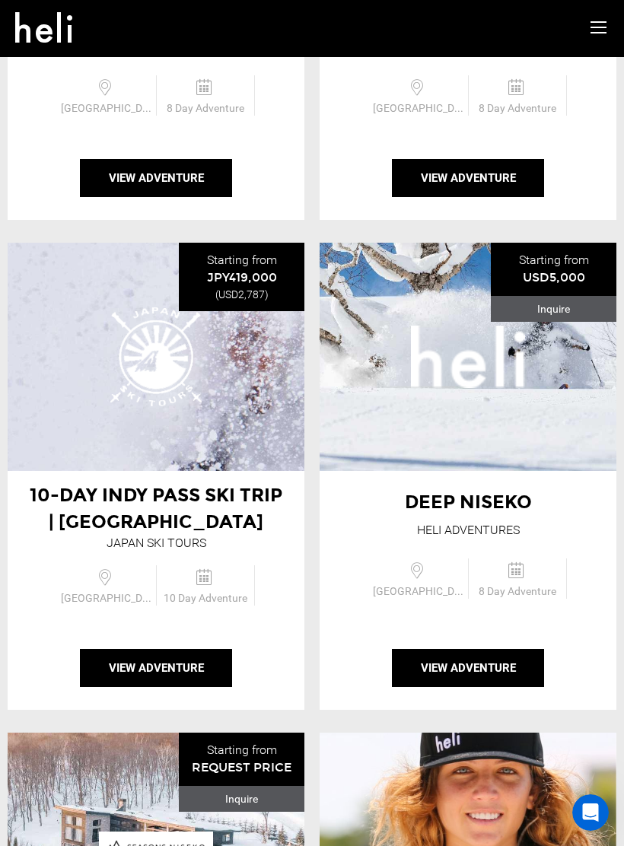
scroll to position [1001, 0]
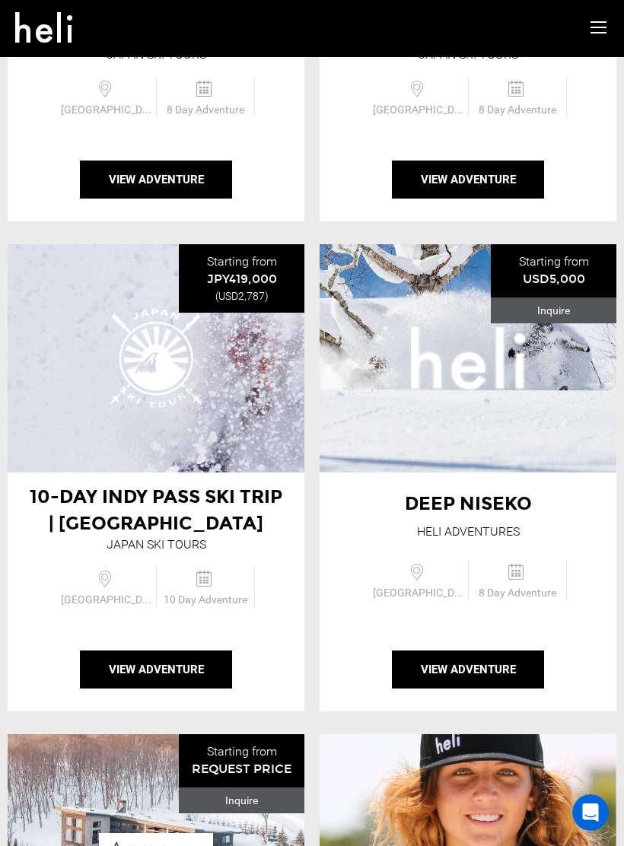
click at [193, 662] on button "View Adventure" at bounding box center [156, 670] width 152 height 38
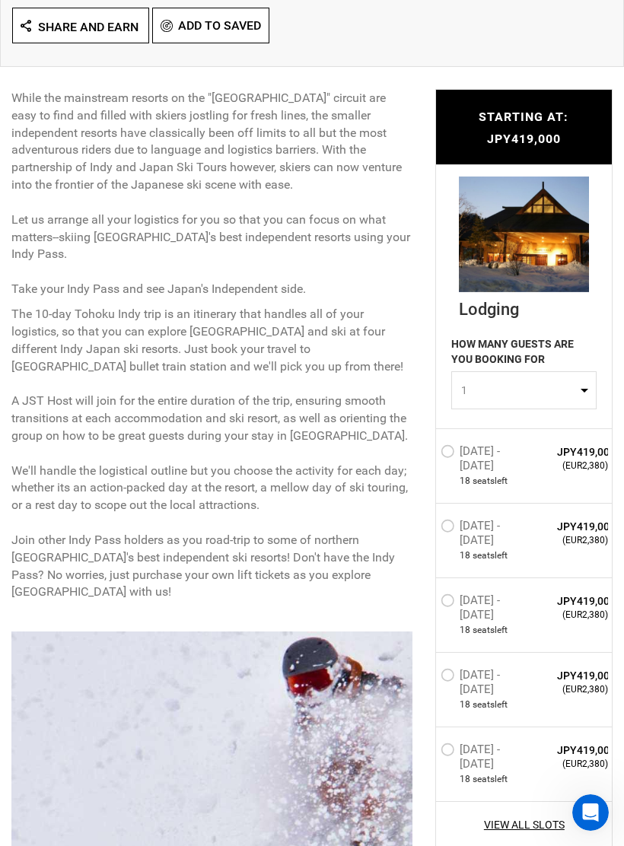
scroll to position [589, 0]
